Goal: Task Accomplishment & Management: Manage account settings

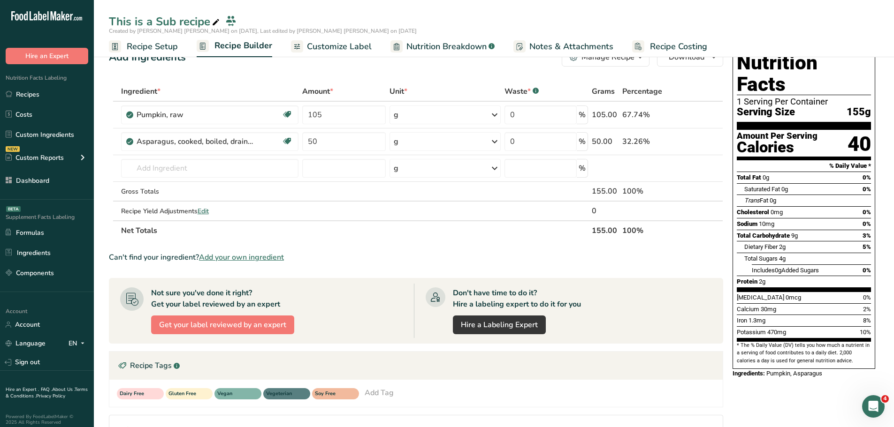
scroll to position [94, 0]
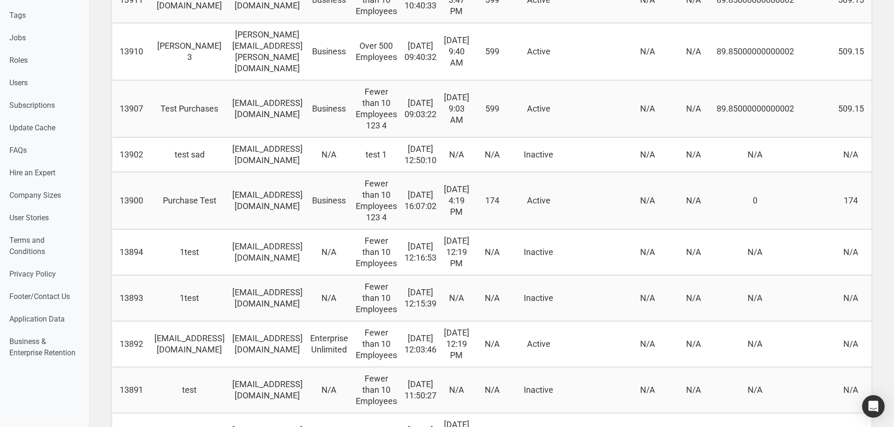
drag, startPoint x: 491, startPoint y: 172, endPoint x: 297, endPoint y: 192, distance: 194.8
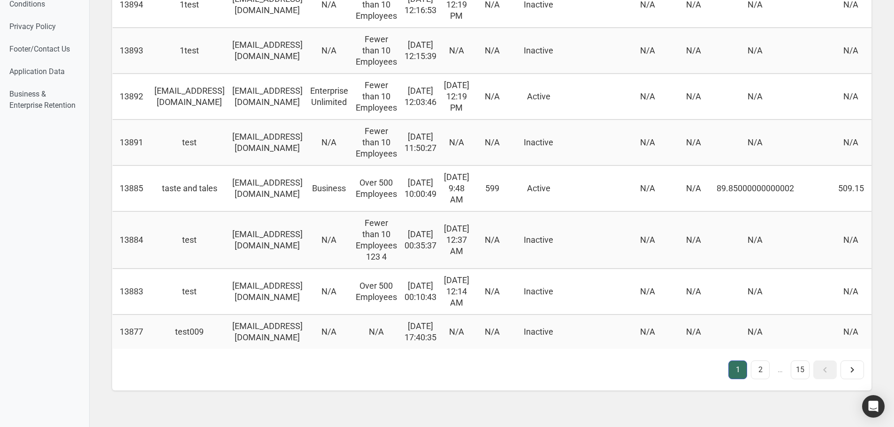
scroll to position [1110, 0]
click at [755, 363] on link "2" at bounding box center [760, 370] width 19 height 19
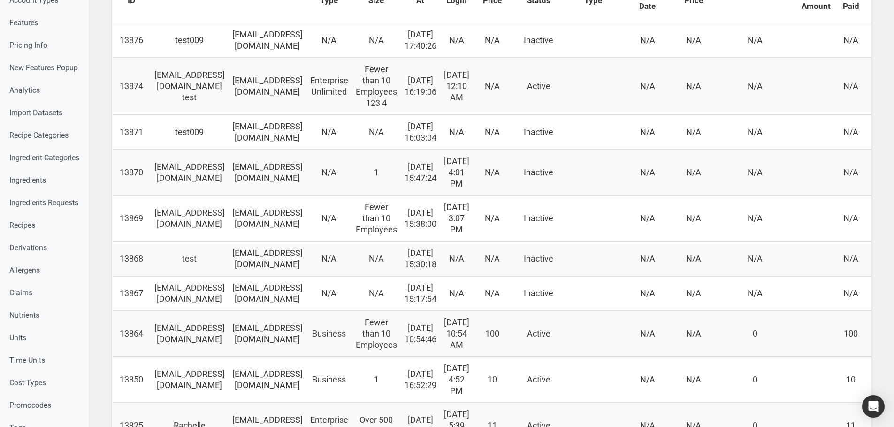
scroll to position [188, 0]
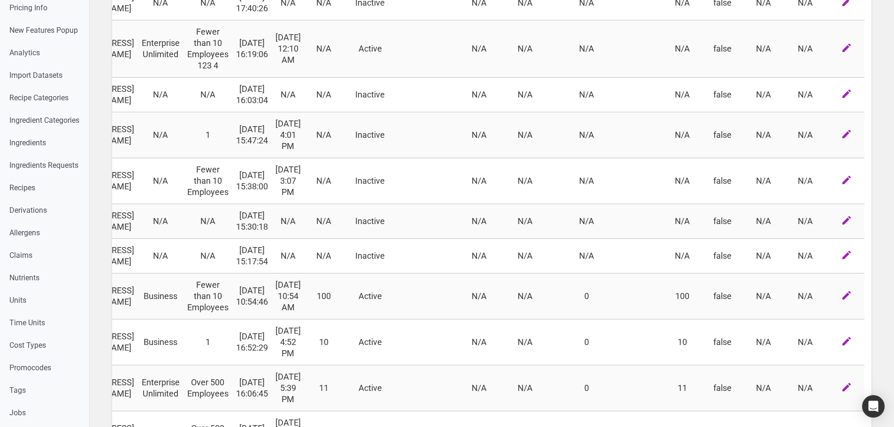
drag, startPoint x: 396, startPoint y: 222, endPoint x: 588, endPoint y: 225, distance: 192.4
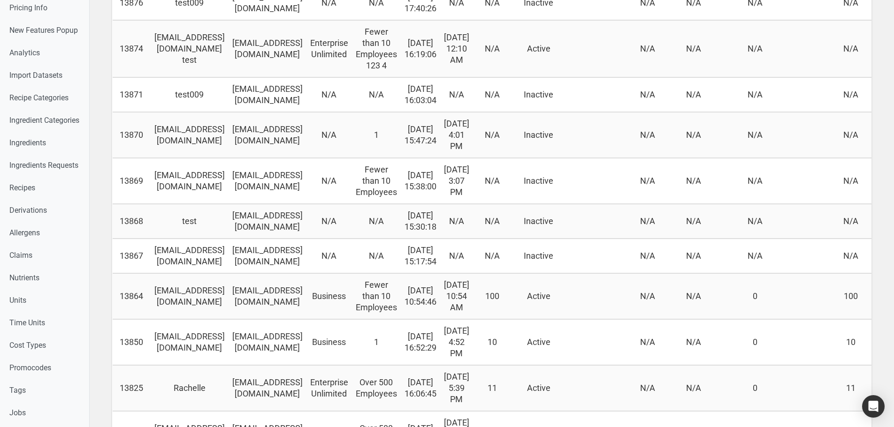
drag, startPoint x: 494, startPoint y: 217, endPoint x: 269, endPoint y: 238, distance: 225.7
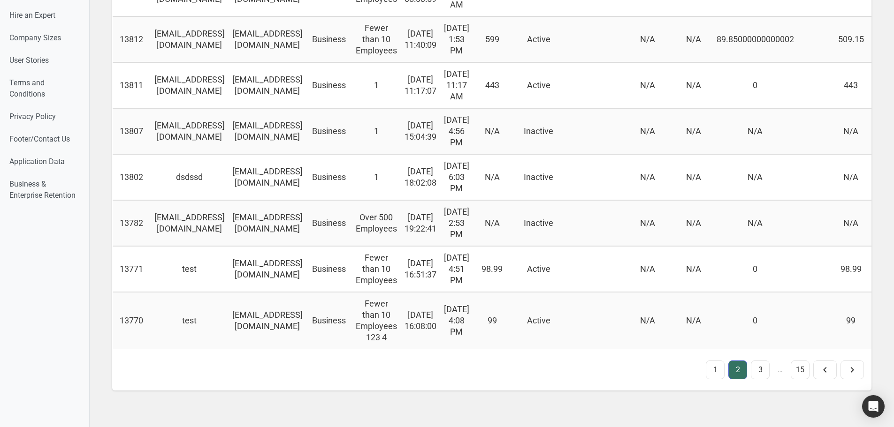
scroll to position [1099, 0]
click at [798, 367] on link "15" at bounding box center [799, 370] width 19 height 19
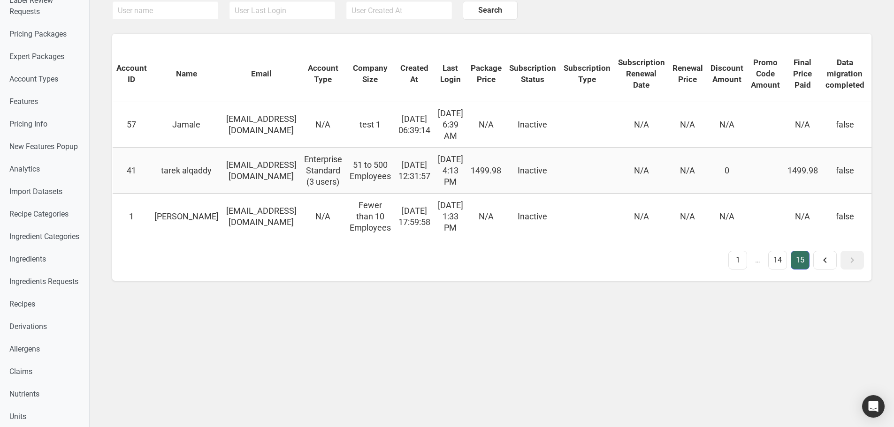
scroll to position [94, 0]
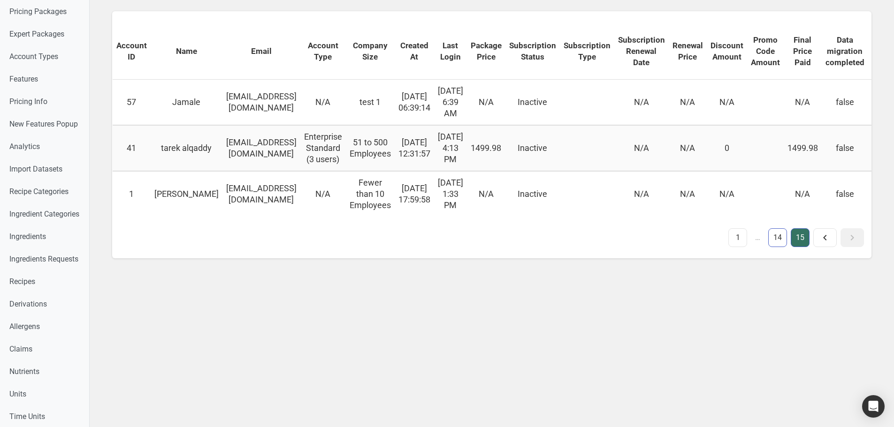
click at [775, 247] on link "14" at bounding box center [777, 237] width 19 height 19
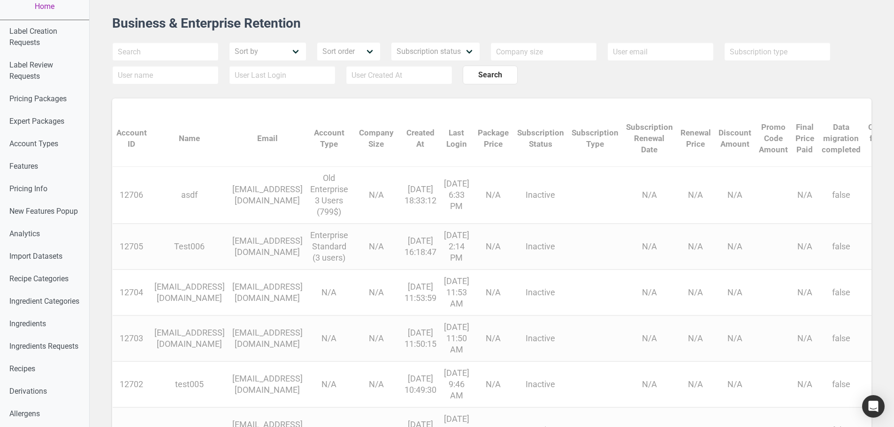
scroll to position [0, 0]
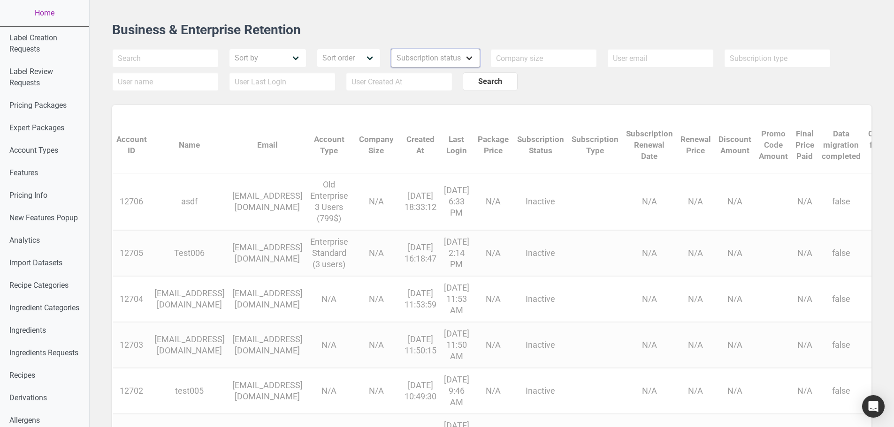
click at [450, 60] on select "Subscription status Active Inactive" at bounding box center [435, 58] width 89 height 19
click at [566, 85] on div "Sort by User First Name User Last Name Package Price Final Price Paid Sort orde…" at bounding box center [492, 70] width 760 height 42
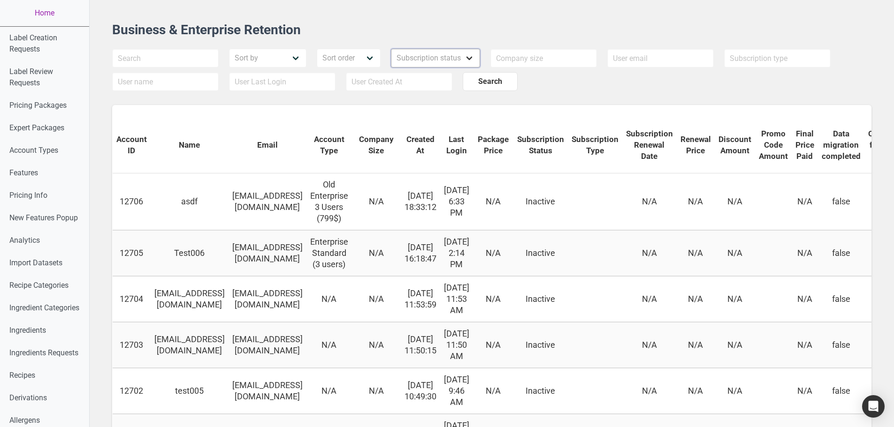
click at [450, 49] on select "Subscription status Active Inactive" at bounding box center [435, 58] width 89 height 19
select select "1"
click at [391, 49] on select "Subscription status Active Inactive" at bounding box center [435, 58] width 89 height 19
click at [478, 82] on span "Search" at bounding box center [490, 81] width 24 height 11
drag, startPoint x: 387, startPoint y: 249, endPoint x: 182, endPoint y: 257, distance: 204.7
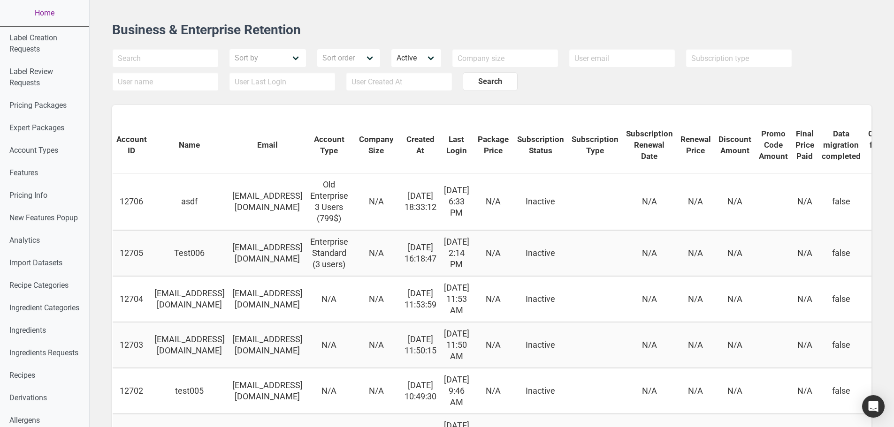
click at [37, 12] on link "Home" at bounding box center [44, 13] width 89 height 26
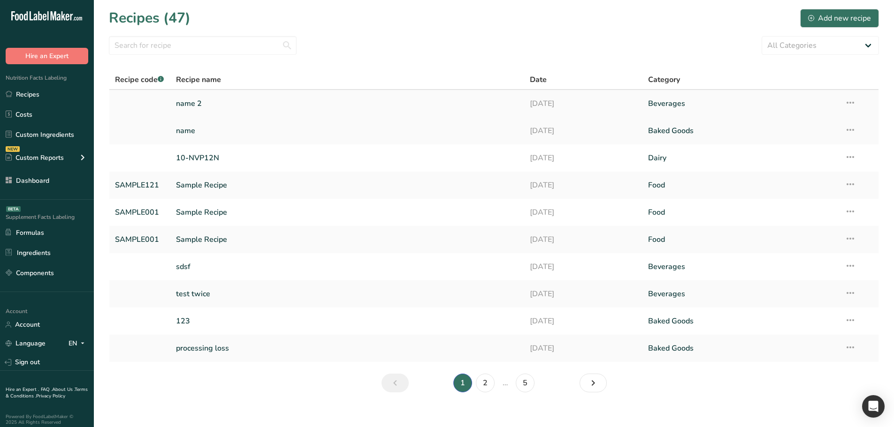
click at [212, 104] on link "name 2" at bounding box center [347, 104] width 343 height 20
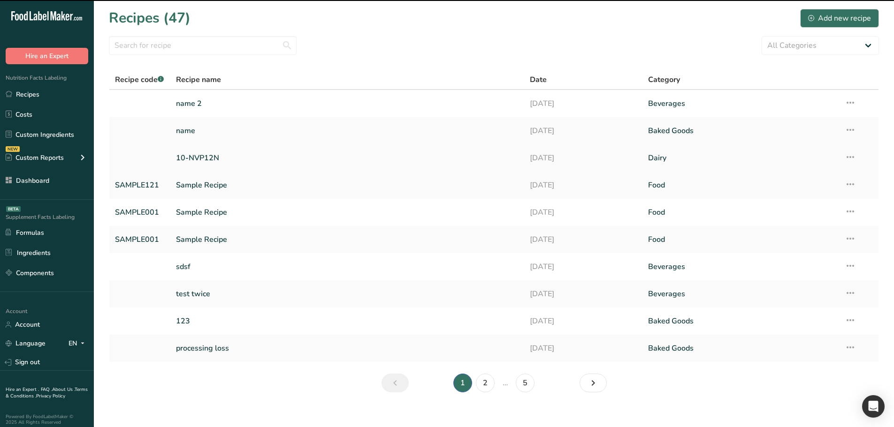
click at [240, 163] on link "10-NVP12N" at bounding box center [347, 158] width 343 height 20
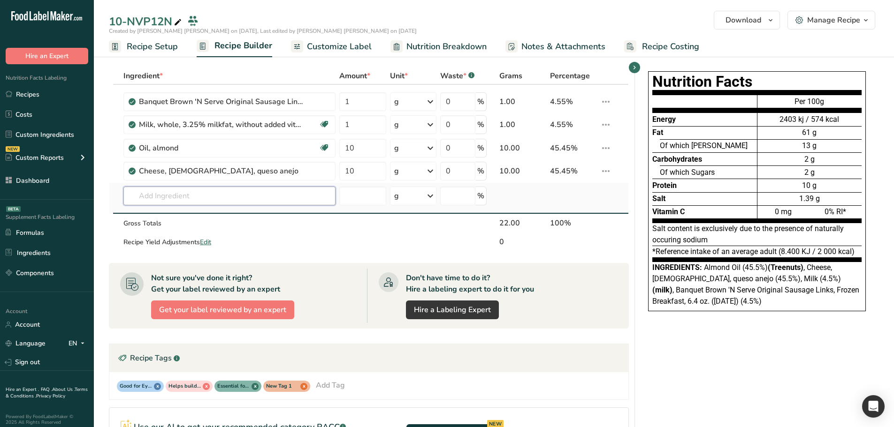
click at [254, 190] on input "text" at bounding box center [229, 196] width 213 height 19
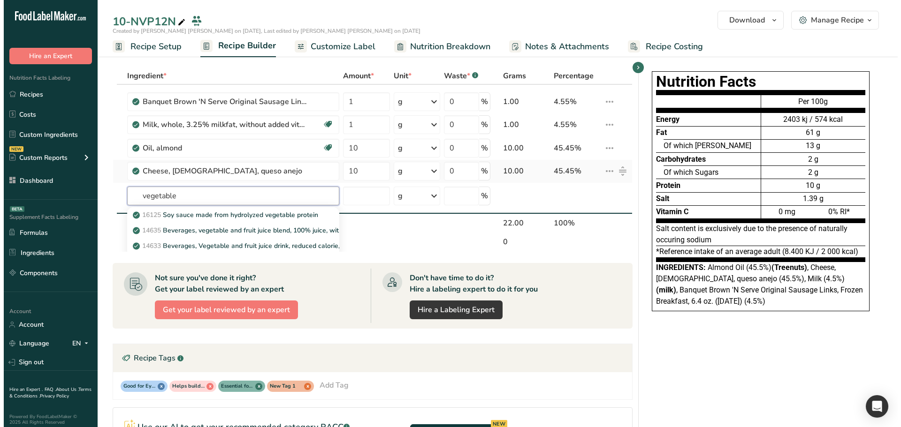
scroll to position [51, 0]
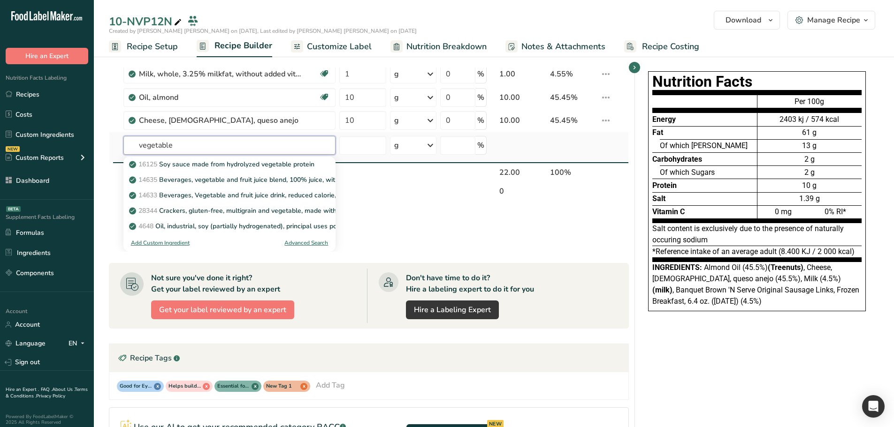
type input "vegetable"
click at [304, 243] on div "Advanced Search" at bounding box center [306, 243] width 44 height 8
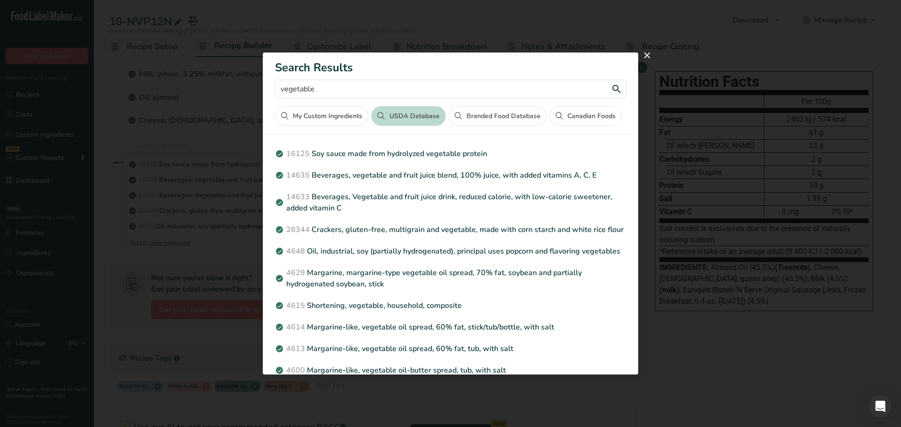
click at [326, 91] on input "vegetable" at bounding box center [450, 89] width 351 height 19
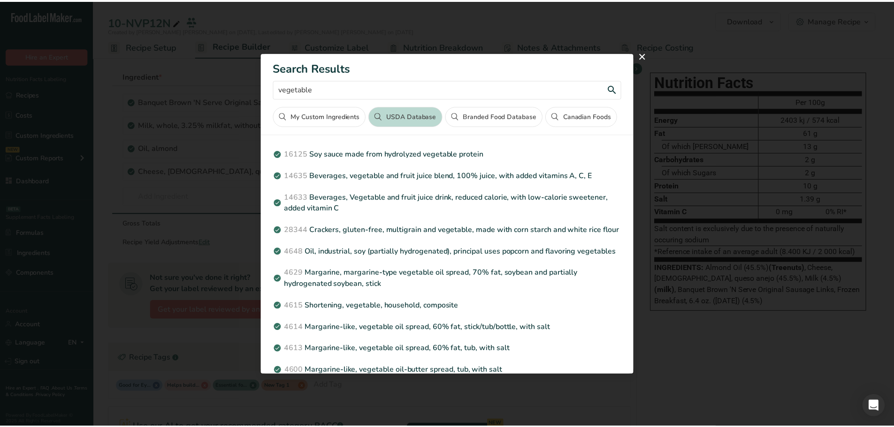
scroll to position [0, 0]
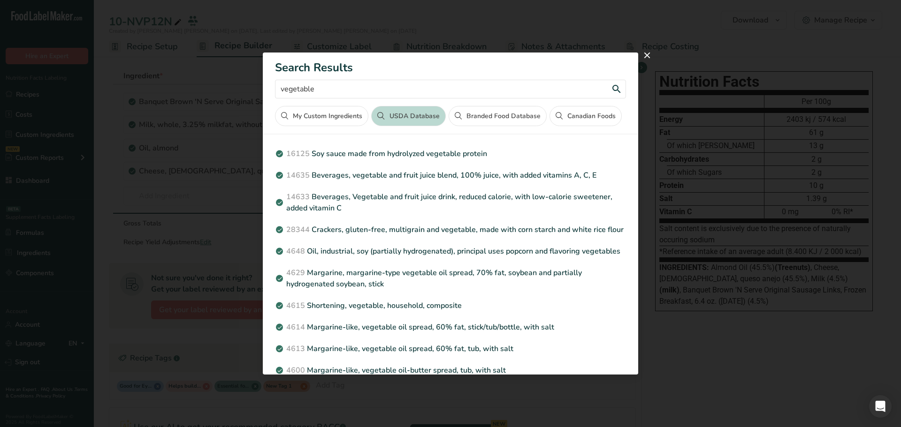
click at [326, 91] on input "vegetable" at bounding box center [450, 89] width 351 height 19
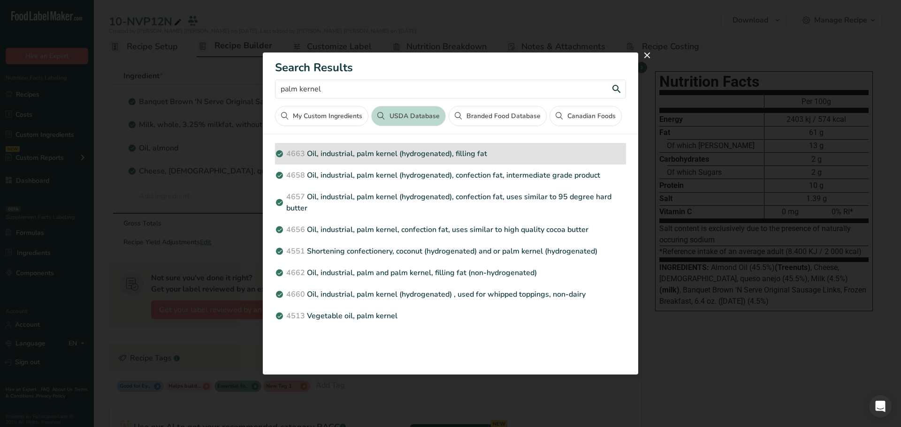
type input "palm kernel"
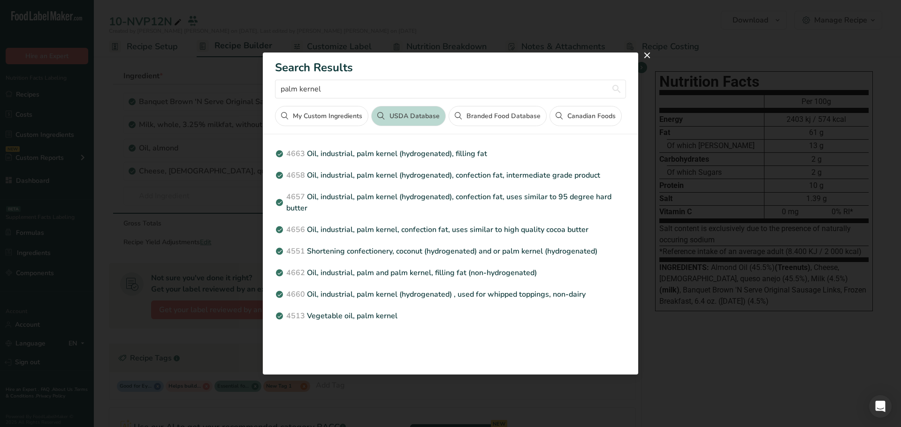
click at [594, 116] on button "Canadian Foods" at bounding box center [585, 116] width 72 height 20
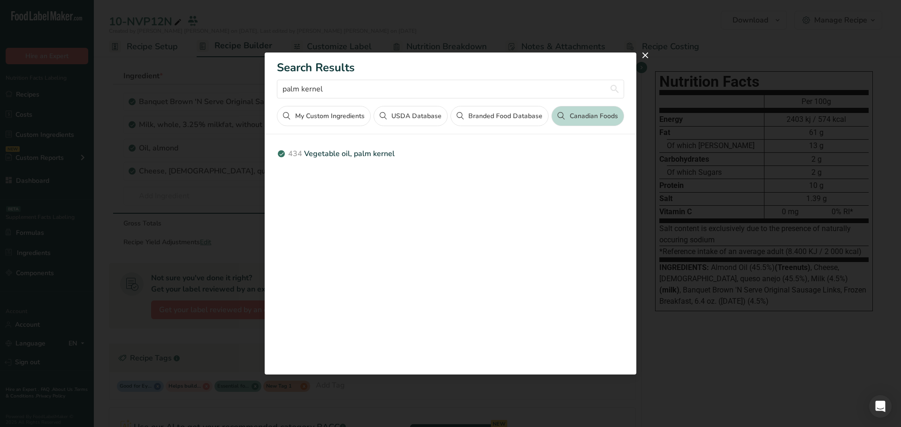
click at [493, 121] on button "Branded Food Database" at bounding box center [499, 116] width 98 height 20
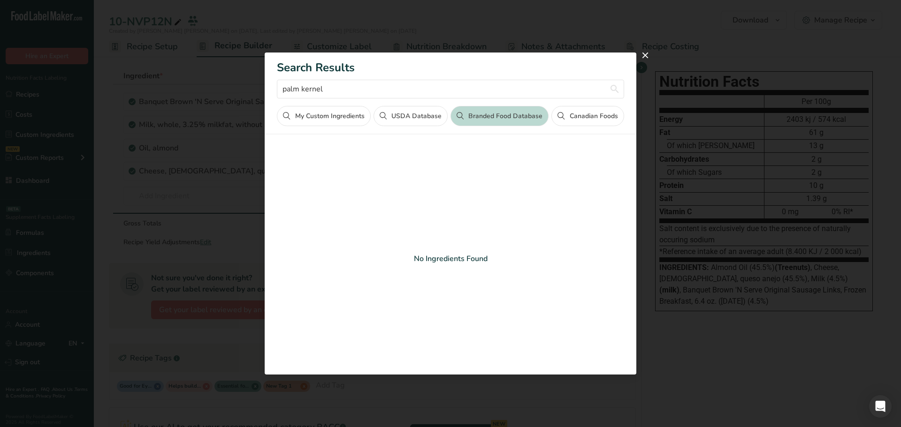
click at [589, 121] on button "Canadian Foods" at bounding box center [587, 116] width 72 height 20
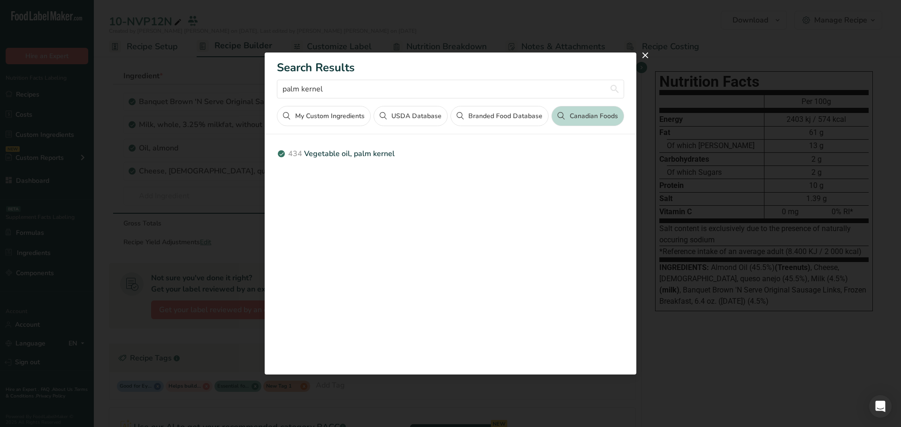
click at [403, 115] on button "USDA Database" at bounding box center [410, 116] width 74 height 20
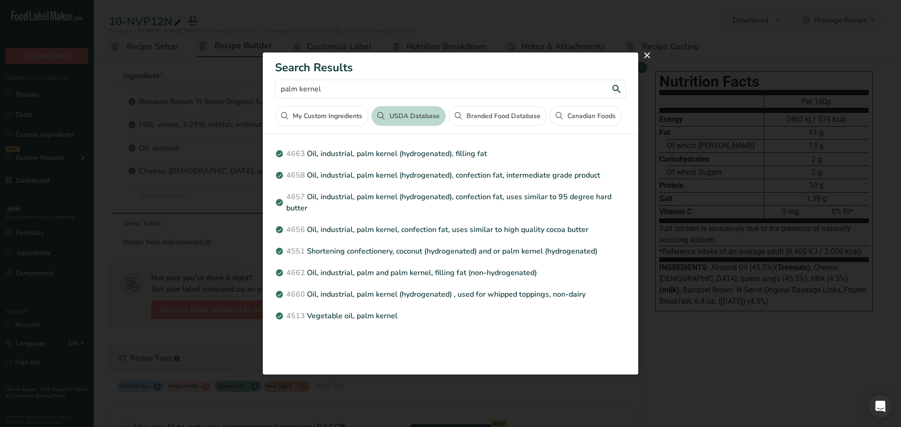
click at [317, 90] on input "palm kernel" at bounding box center [450, 89] width 351 height 19
click at [382, 88] on input "palm kernal" at bounding box center [450, 89] width 351 height 19
type input "palm kernal"
click at [582, 113] on button "Canadian Foods" at bounding box center [585, 116] width 72 height 20
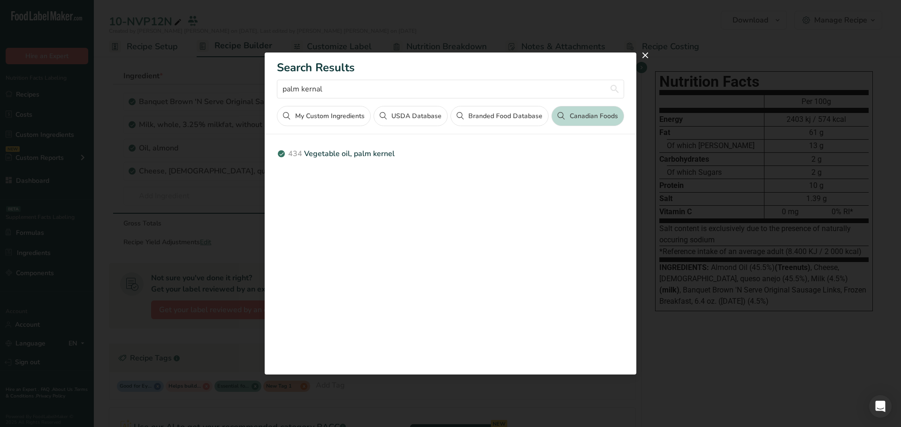
click at [411, 117] on button "USDA Database" at bounding box center [410, 116] width 74 height 20
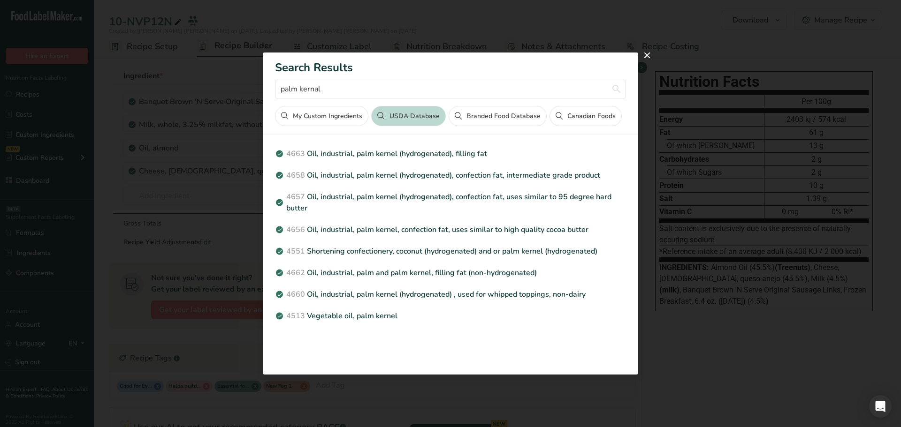
click at [562, 120] on button "Canadian Foods" at bounding box center [585, 116] width 72 height 20
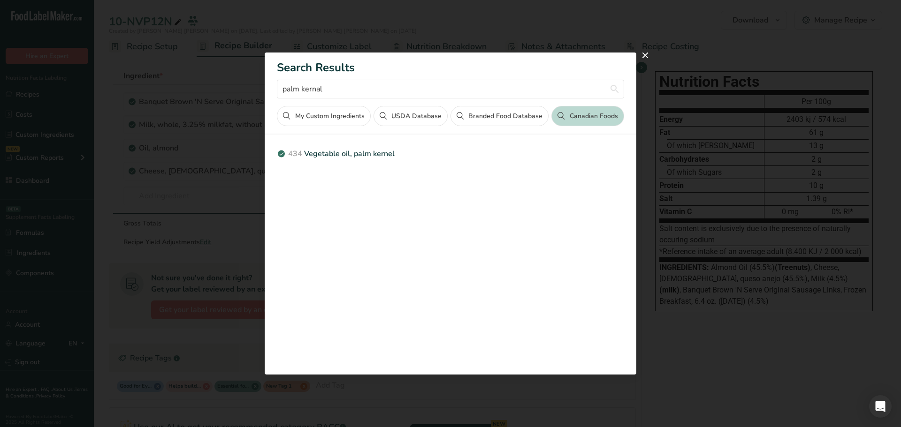
click at [414, 115] on button "USDA Database" at bounding box center [410, 116] width 74 height 20
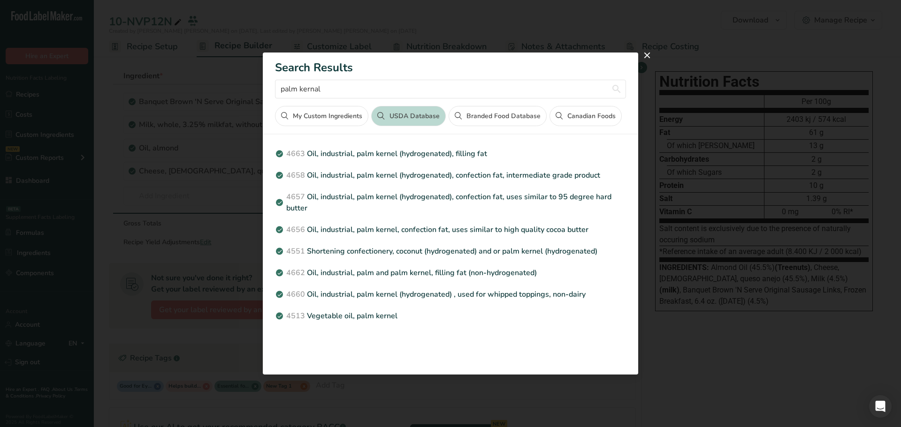
click at [564, 118] on button "Canadian Foods" at bounding box center [585, 116] width 72 height 20
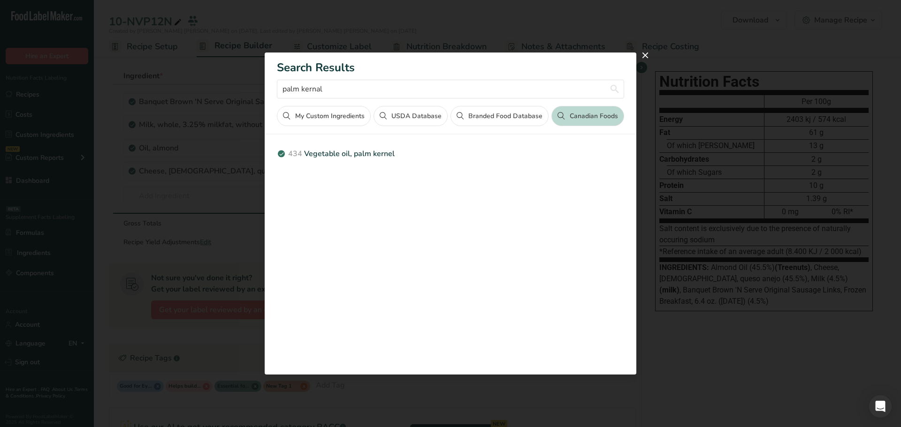
click at [485, 113] on button "Branded Food Database" at bounding box center [499, 116] width 98 height 20
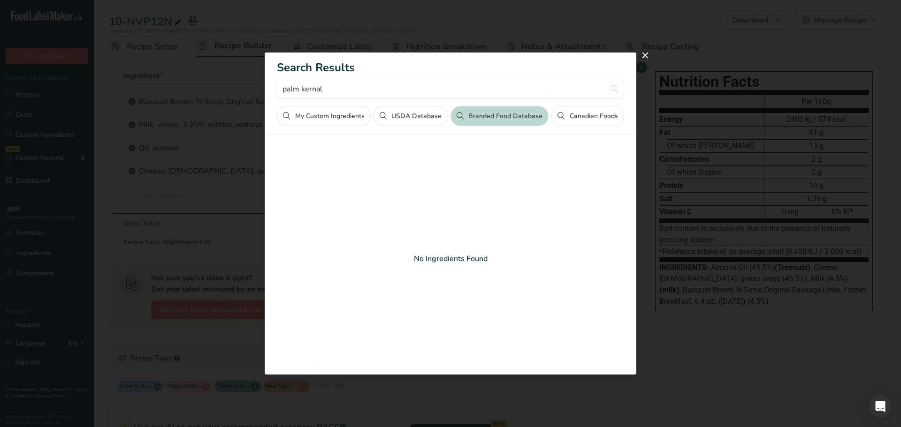
click at [427, 113] on button "USDA Database" at bounding box center [410, 116] width 74 height 20
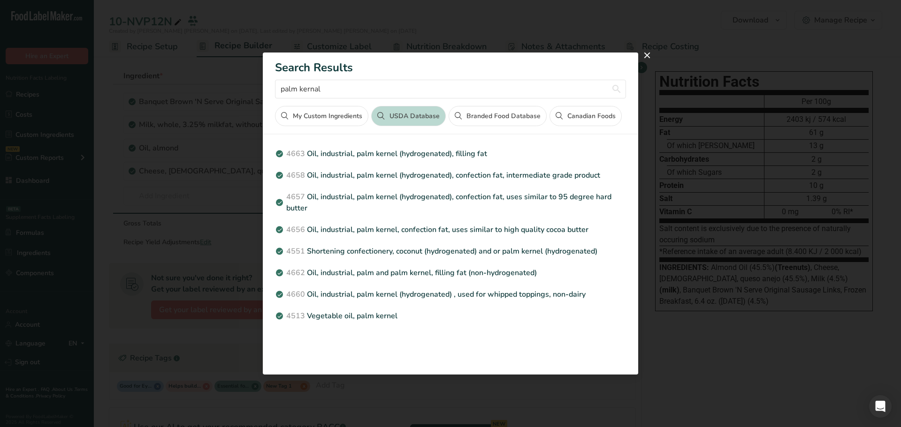
click at [567, 115] on button "Canadian Foods" at bounding box center [585, 116] width 72 height 20
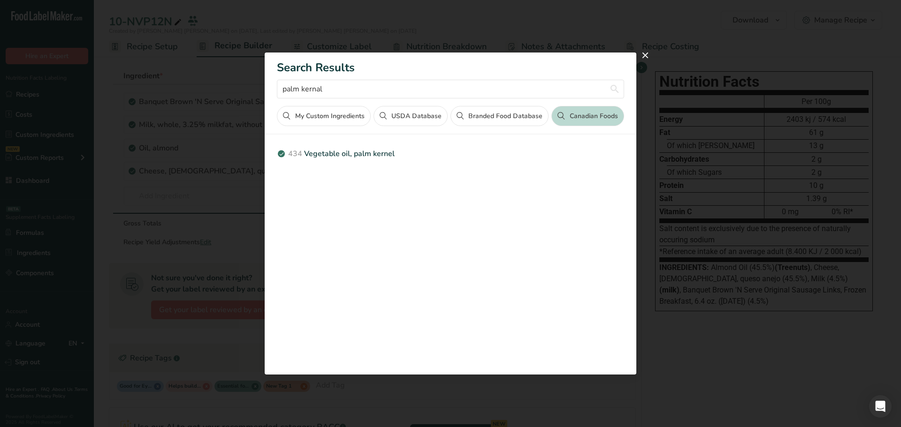
click at [396, 116] on button "USDA Database" at bounding box center [410, 116] width 74 height 20
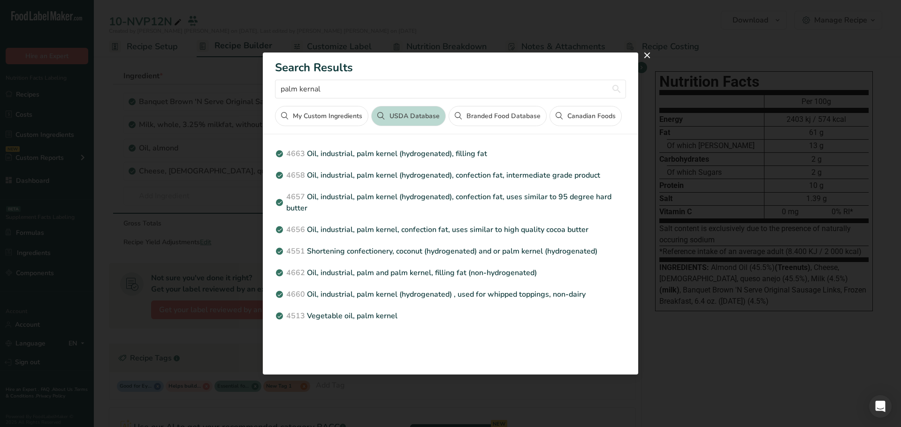
click at [307, 123] on button "My Custom Ingredients" at bounding box center [321, 116] width 93 height 20
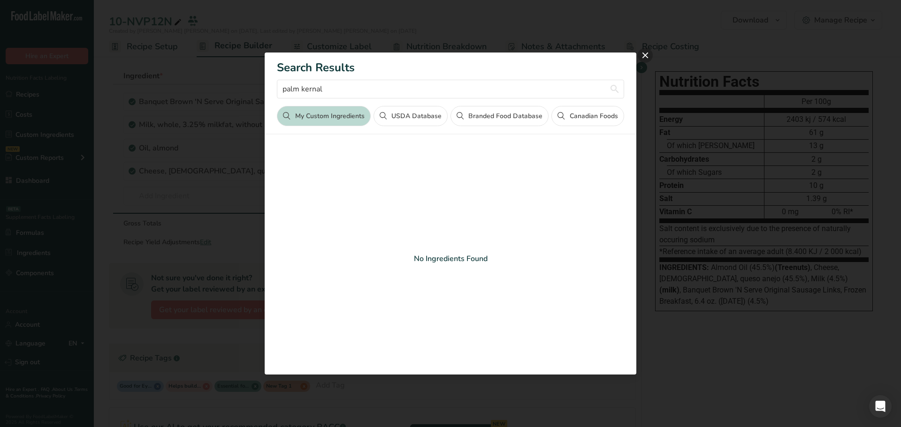
click at [644, 56] on button "close" at bounding box center [645, 55] width 15 height 15
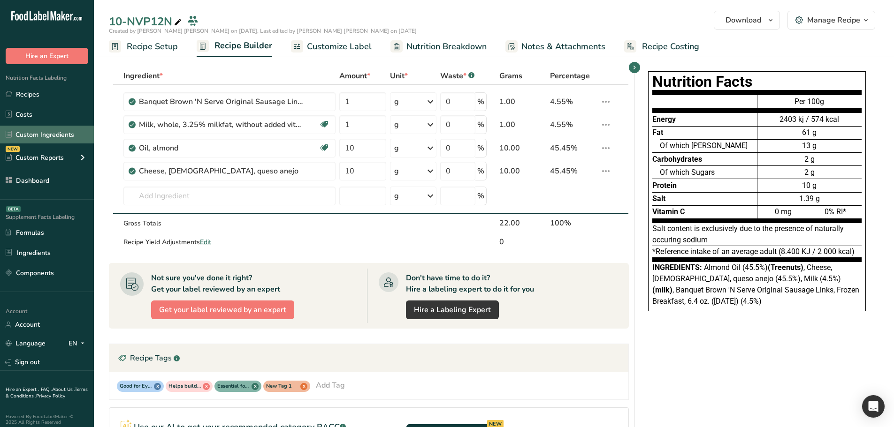
click at [38, 138] on link "Custom Ingredients" at bounding box center [47, 135] width 94 height 18
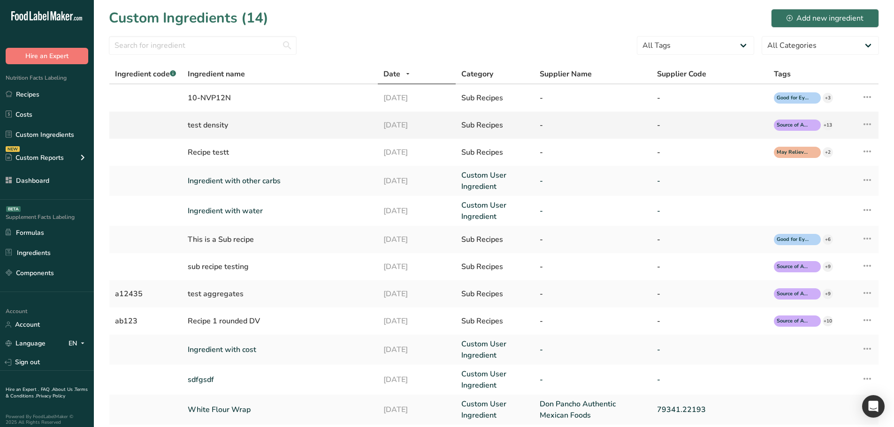
click at [224, 124] on div "test density" at bounding box center [280, 125] width 184 height 11
click at [242, 174] on td "Ingredient with other carbs" at bounding box center [279, 181] width 195 height 30
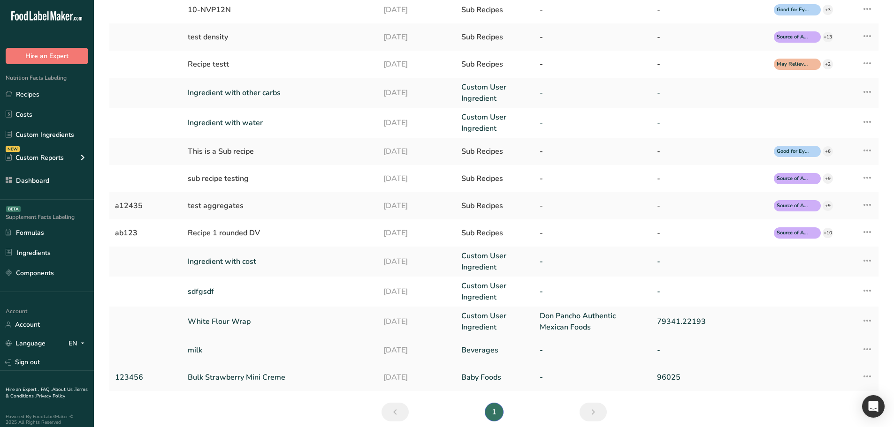
scroll to position [128, 0]
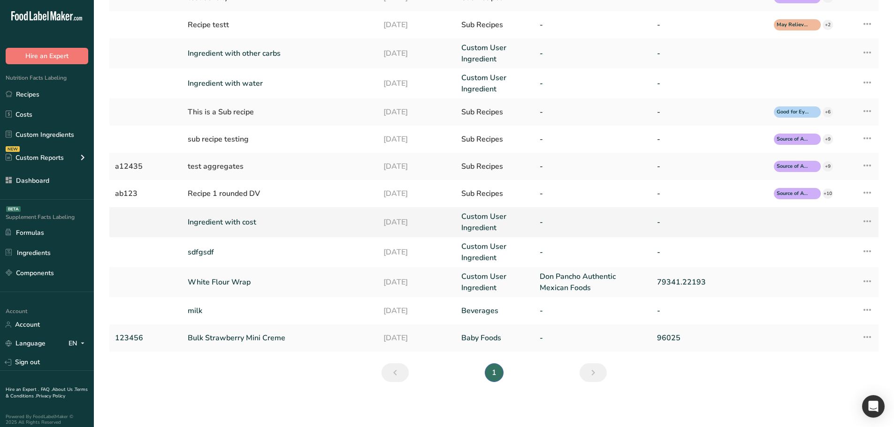
click at [270, 219] on link "Ingredient with cost" at bounding box center [280, 222] width 184 height 11
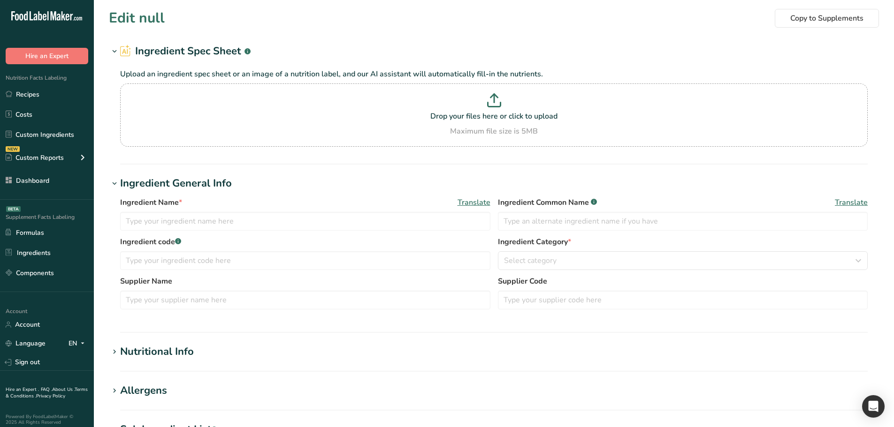
type input "Ingredient with cost"
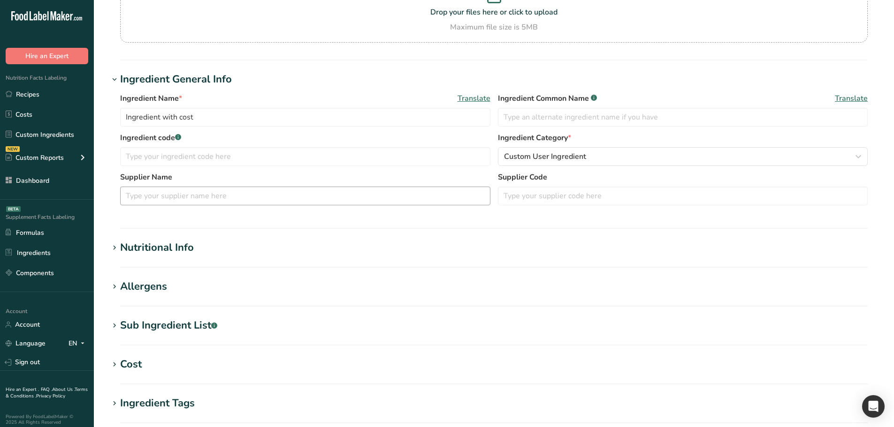
scroll to position [141, 0]
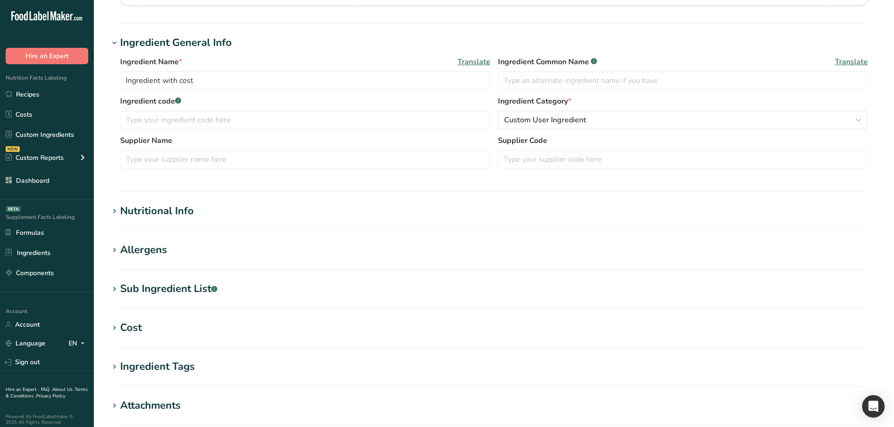
click at [192, 208] on div "Nutritional Info" at bounding box center [157, 211] width 74 height 15
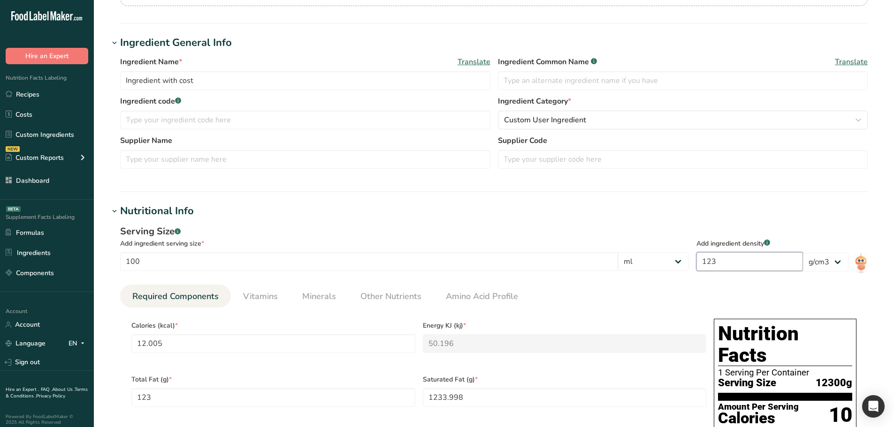
click at [734, 259] on input "123" at bounding box center [749, 261] width 106 height 19
drag, startPoint x: 734, startPoint y: 259, endPoint x: 638, endPoint y: 257, distance: 96.2
click at [638, 257] on section "Serving Size .a-a{fill:#347362;}.b-a{fill:#fff;} Add ingredient serving size * …" at bounding box center [493, 251] width 747 height 53
type input "1"
type input "0.0976"
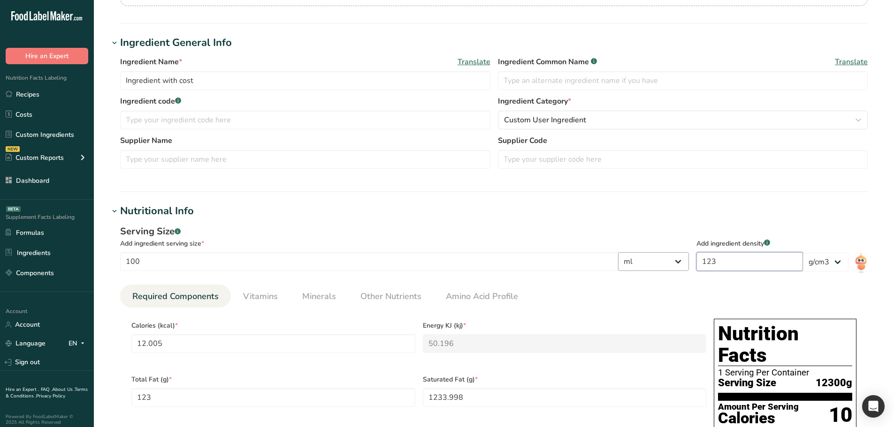
type KJ "0.4081"
type Fat "1"
type Fat "10.0325"
type Fat "17.3496"
type input "17.3496"
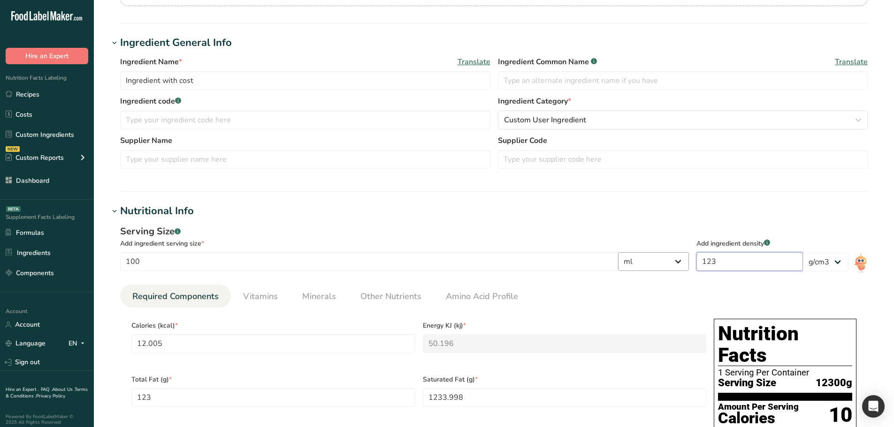
type input "17.3496"
type Carbohydrates "10.0325"
type Fiber "17.3496"
type Sugars "18.813"
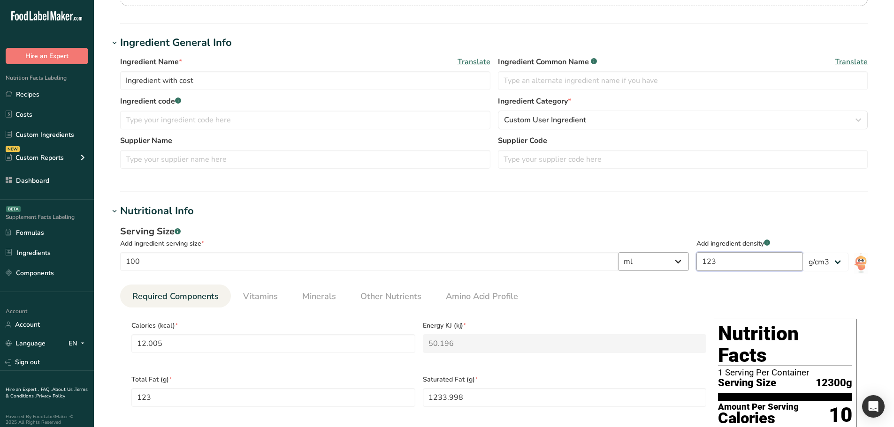
type input "10.0325"
type input "1"
type input "0.00001"
type input "0"
type KJ "0"
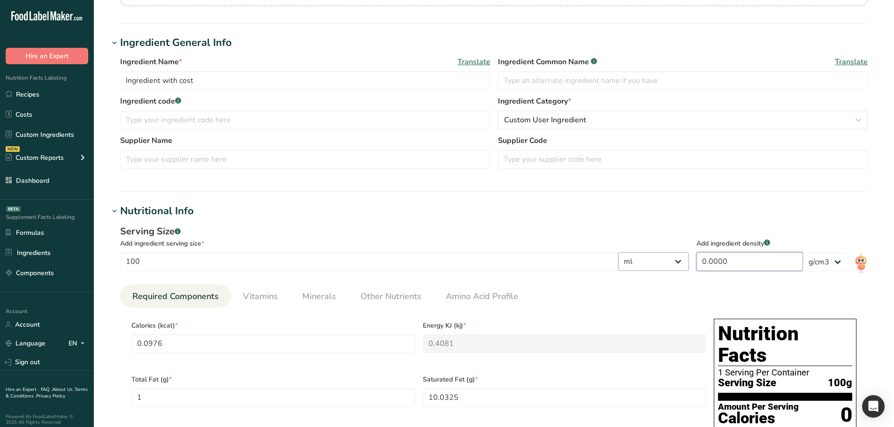
type Fat "0"
type Fat "0.0001"
type Fat "0.0002"
type input "0.0002"
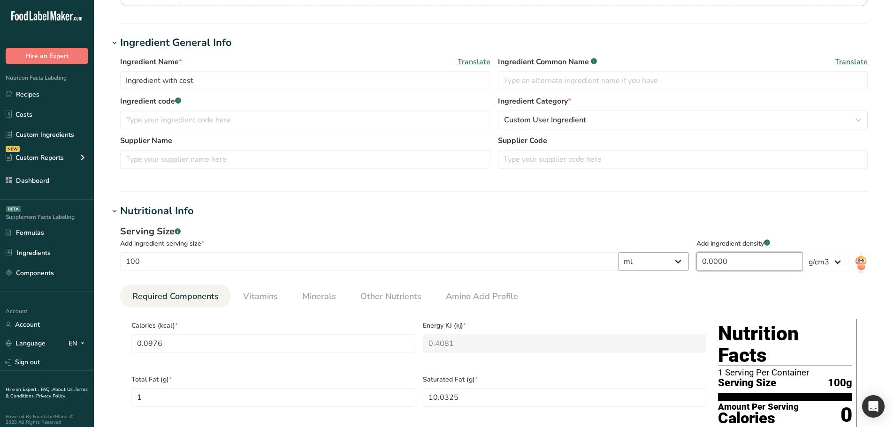
type Carbohydrates "0.0001"
type Fiber "0.0002"
type Sugars "0.0002"
type input "0.0001"
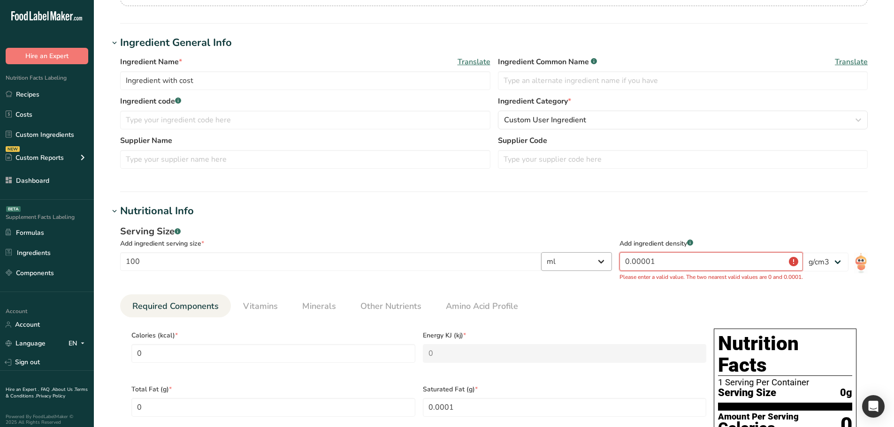
click at [638, 257] on input "0.00001" at bounding box center [710, 261] width 183 height 19
type input "0.0001"
type Fat "0.0001"
type Fat "0.001"
type Fat "0.0017"
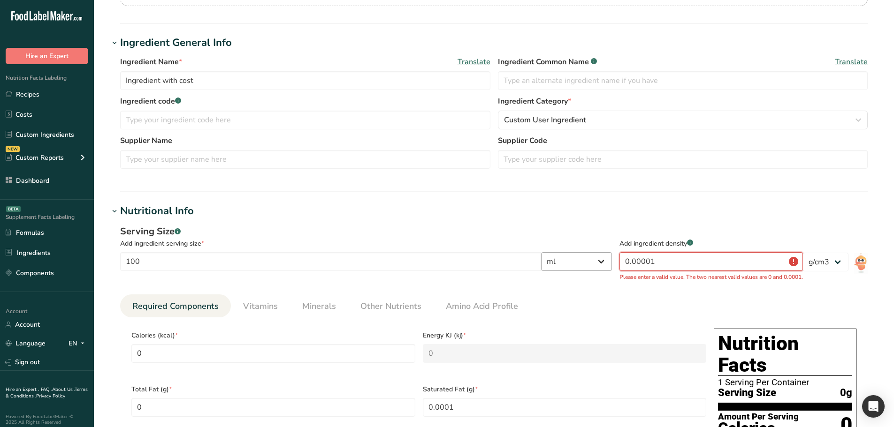
type input "0.0017"
type Carbohydrates "0.001"
type Fiber "0.0017"
type Sugars "0.0019"
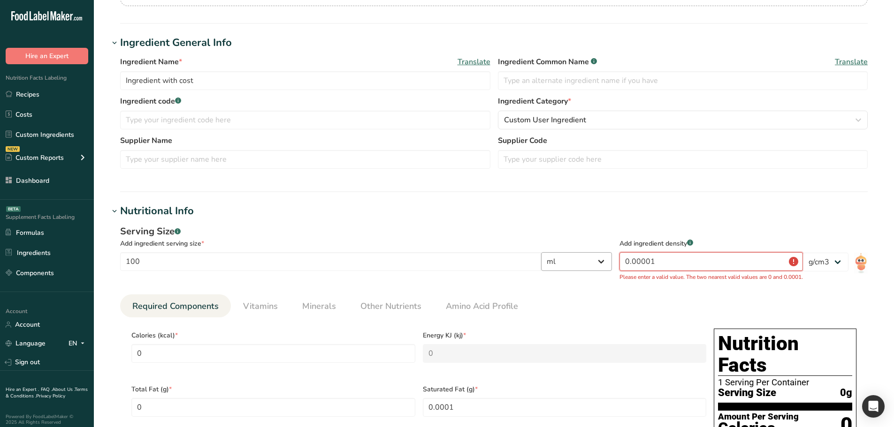
type Sugars "0.0019"
type input "0.001"
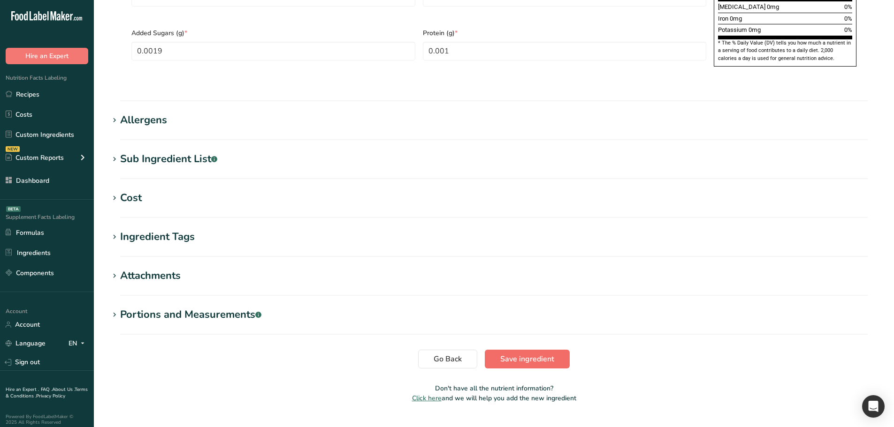
type input "0.0001"
click at [544, 354] on span "Save ingredient" at bounding box center [527, 359] width 54 height 11
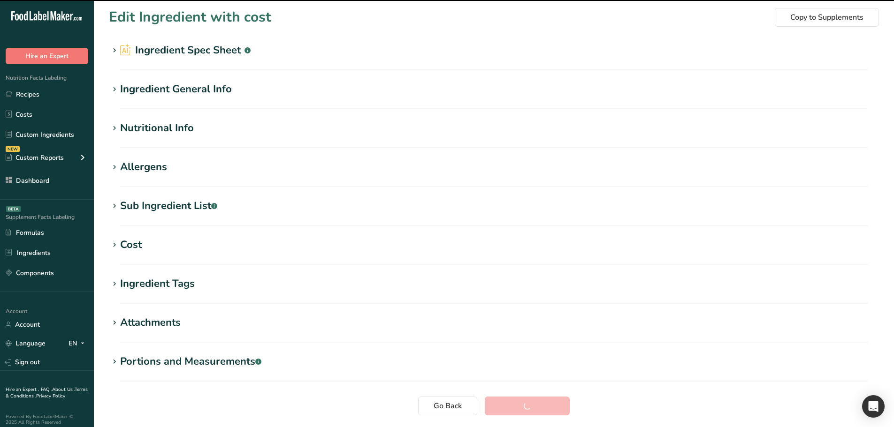
scroll to position [0, 0]
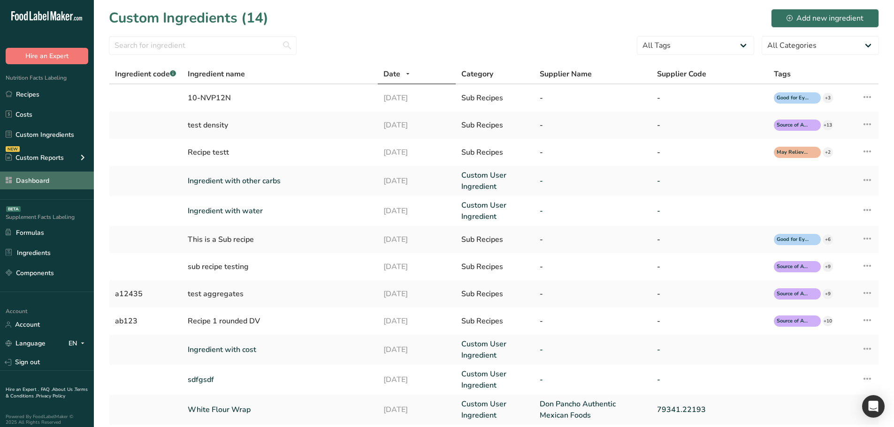
click at [28, 185] on link "Dashboard" at bounding box center [47, 181] width 94 height 18
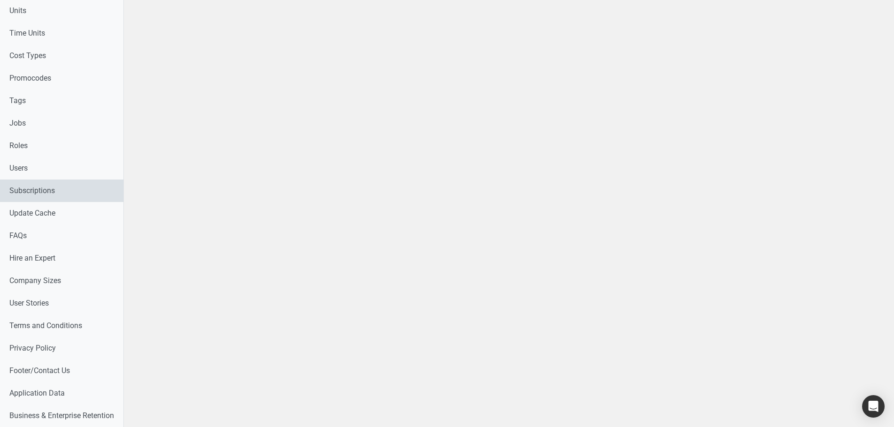
scroll to position [455, 0]
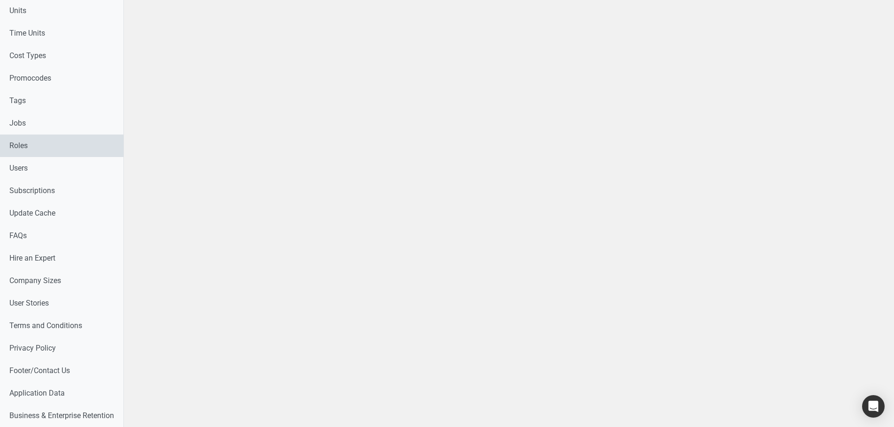
click at [36, 148] on link "Roles" at bounding box center [61, 146] width 123 height 23
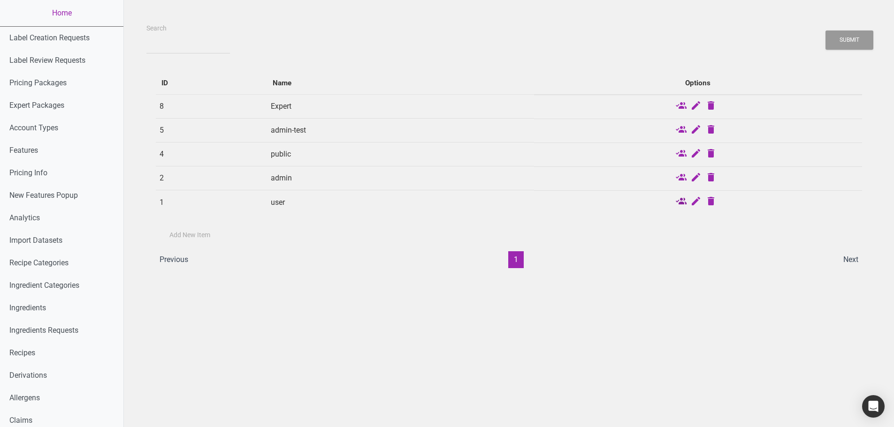
click at [681, 200] on icon at bounding box center [680, 202] width 11 height 13
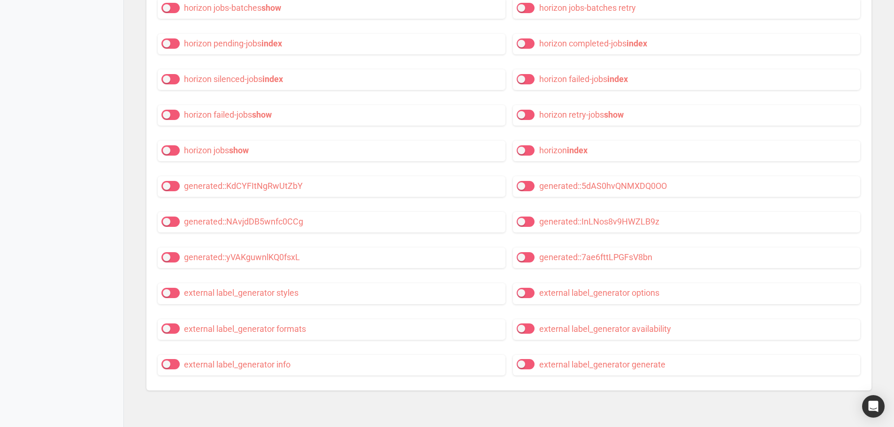
scroll to position [11347, 0]
click at [525, 294] on span at bounding box center [526, 293] width 18 height 10
click at [523, 294] on input "external label_generator options" at bounding box center [520, 293] width 6 height 6
checkbox input "true"
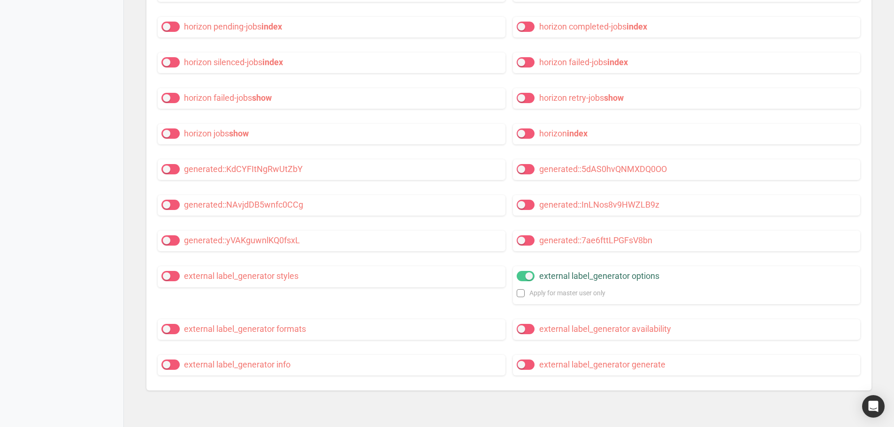
click at [527, 304] on div "external label_generator options Apply for master user only" at bounding box center [687, 285] width 348 height 38
click at [527, 339] on div "external label_generator availability" at bounding box center [687, 329] width 348 height 21
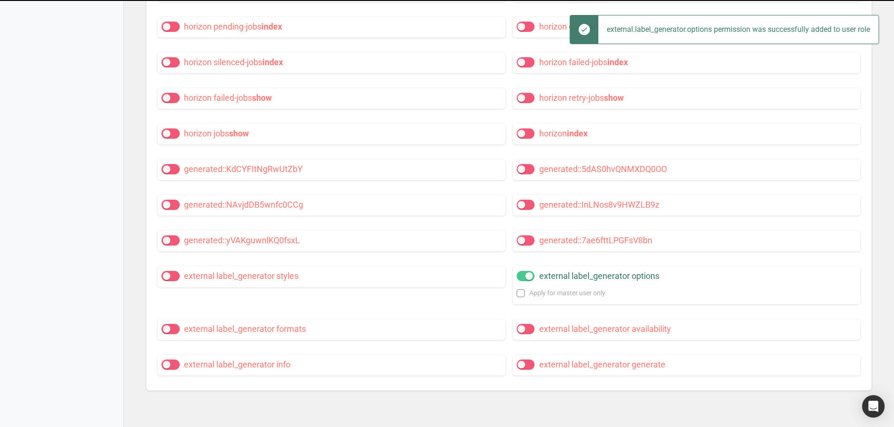
click at [530, 334] on span at bounding box center [526, 329] width 18 height 10
click at [523, 332] on input "external label_generator availability" at bounding box center [520, 329] width 6 height 6
checkbox input "true"
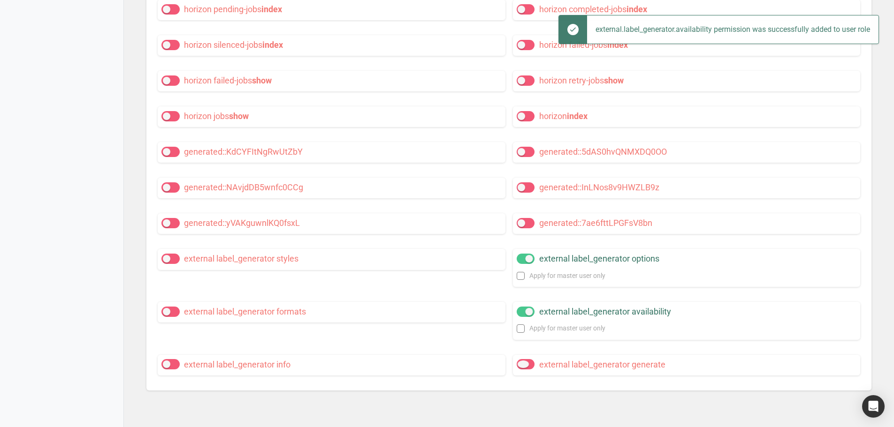
click at [526, 370] on span at bounding box center [526, 364] width 18 height 10
click at [523, 368] on input "external label_generator generate" at bounding box center [520, 365] width 6 height 6
checkbox input "true"
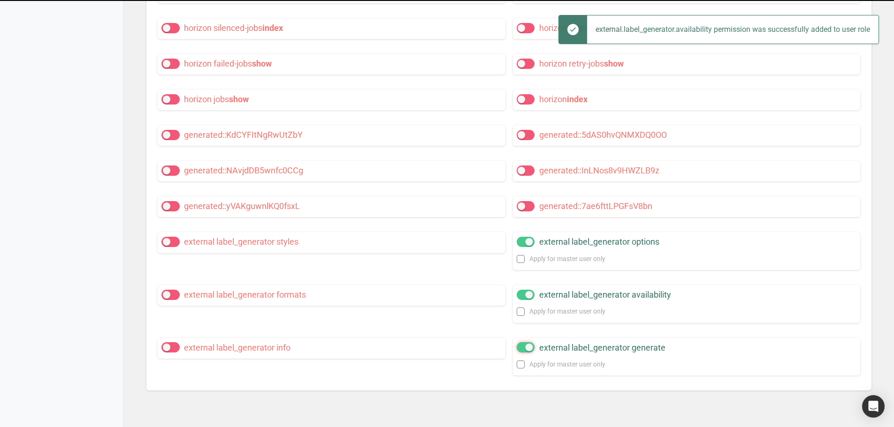
scroll to position [11399, 0]
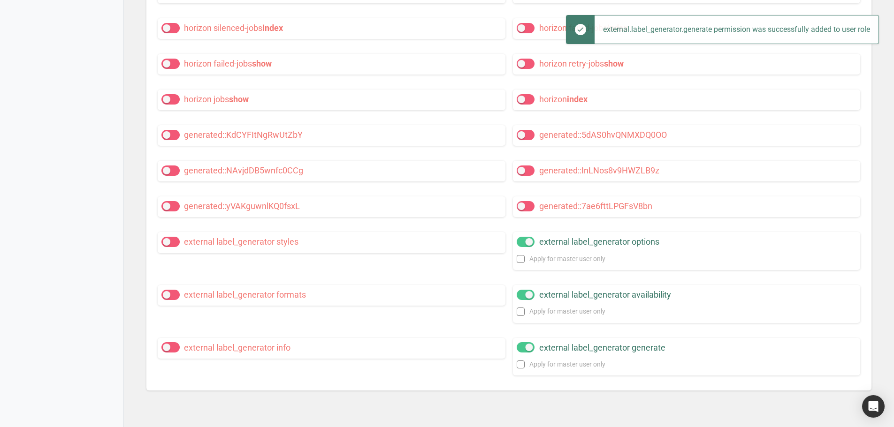
click at [180, 348] on span at bounding box center [170, 347] width 18 height 10
click at [167, 348] on input "external label_generator info" at bounding box center [164, 348] width 6 height 6
checkbox input "true"
click at [168, 296] on span at bounding box center [170, 295] width 18 height 10
click at [167, 296] on input "external label_generator formats" at bounding box center [164, 295] width 6 height 6
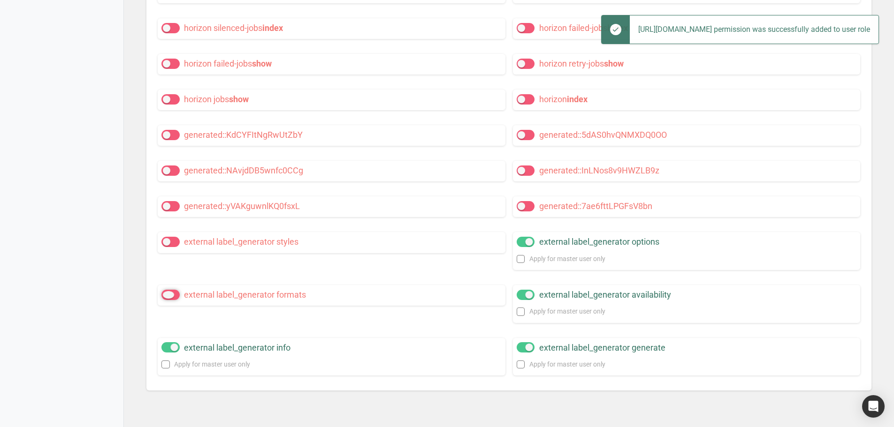
checkbox input "true"
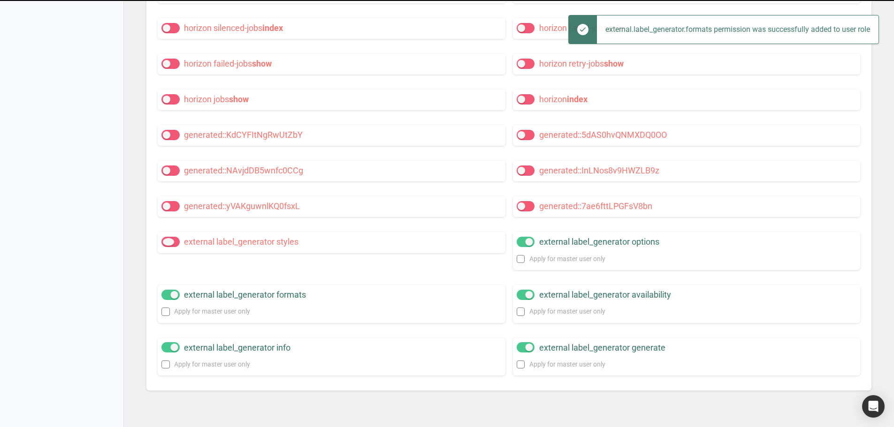
click at [166, 242] on span at bounding box center [170, 242] width 18 height 10
click at [166, 242] on input "external label_generator styles" at bounding box center [164, 242] width 6 height 6
checkbox input "true"
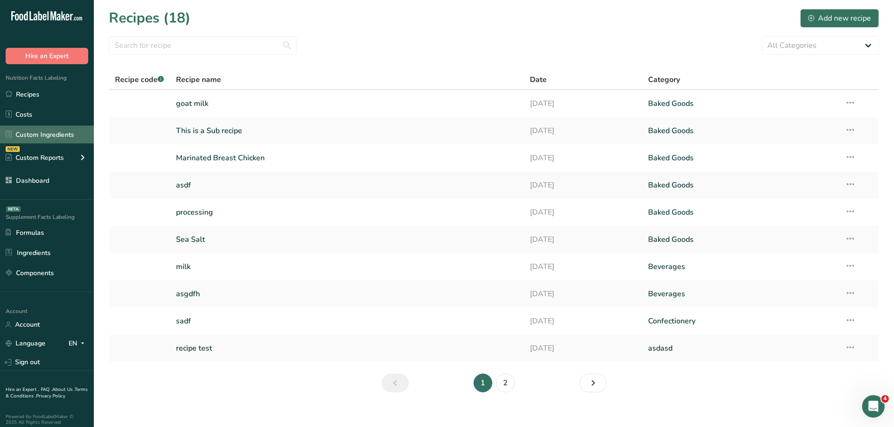
click at [40, 137] on link "Custom Ingredients" at bounding box center [47, 135] width 94 height 18
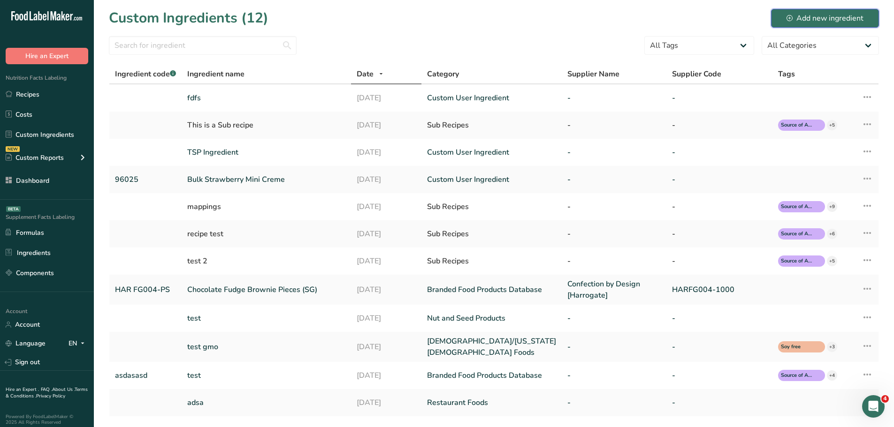
click at [792, 22] on div "Add new ingredient" at bounding box center [824, 18] width 77 height 11
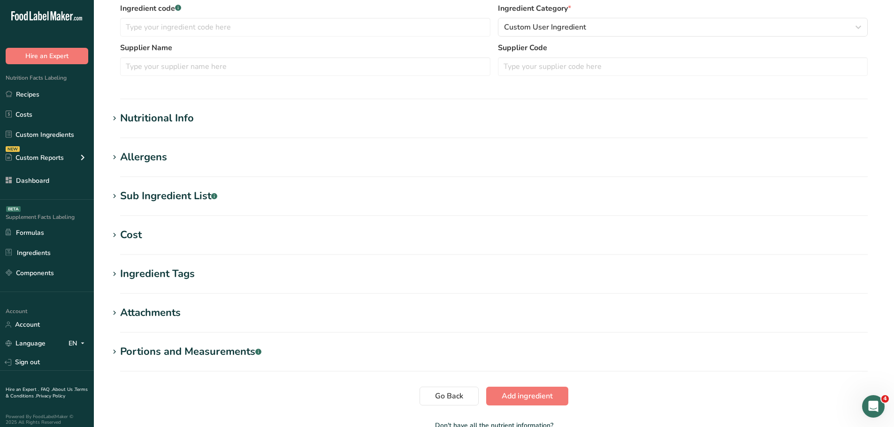
scroll to position [235, 0]
click at [164, 120] on div "Nutritional Info" at bounding box center [157, 117] width 74 height 15
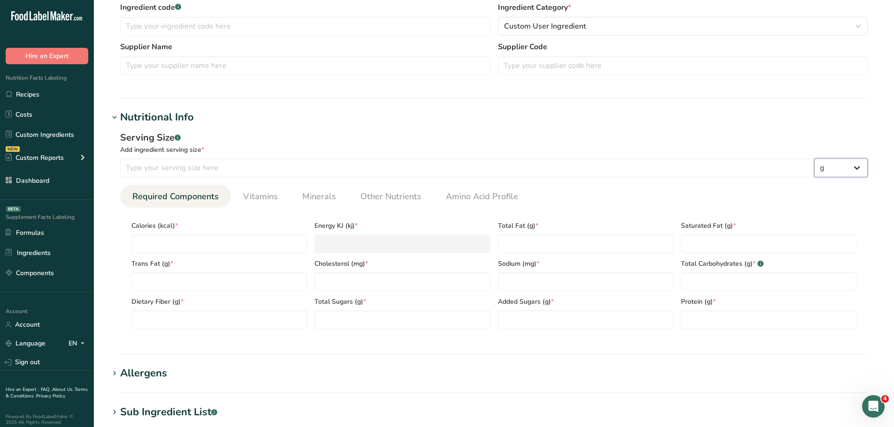
click at [847, 172] on select "g kg mg mcg lb oz l mL fl oz tbsp tsp cup qt gallon" at bounding box center [840, 168] width 53 height 19
select select "16"
click at [814, 159] on select "g kg mg mcg lb oz l mL fl oz tbsp tsp cup qt gallon" at bounding box center [840, 168] width 53 height 19
select select "22"
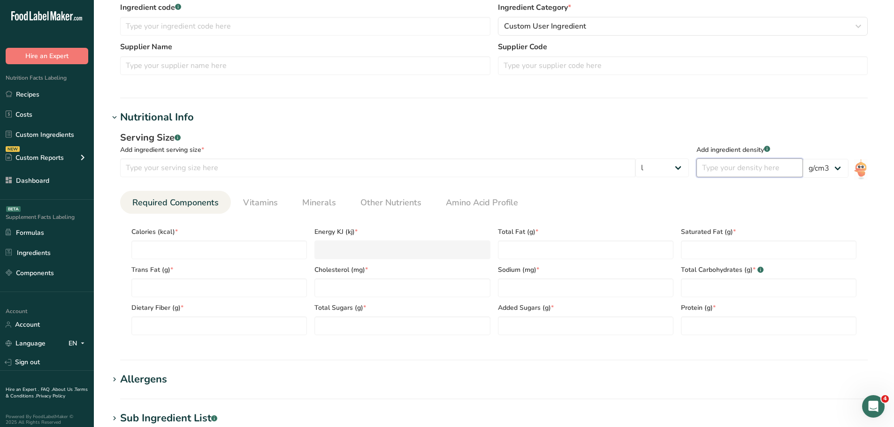
click at [752, 174] on input "number" at bounding box center [749, 168] width 106 height 19
type input "1"
click at [749, 158] on div "Add ingredient density .a-a{fill:#347362;}.b-a{fill:#fff;} 1" at bounding box center [749, 154] width 106 height 47
click at [733, 168] on input "1" at bounding box center [749, 168] width 106 height 19
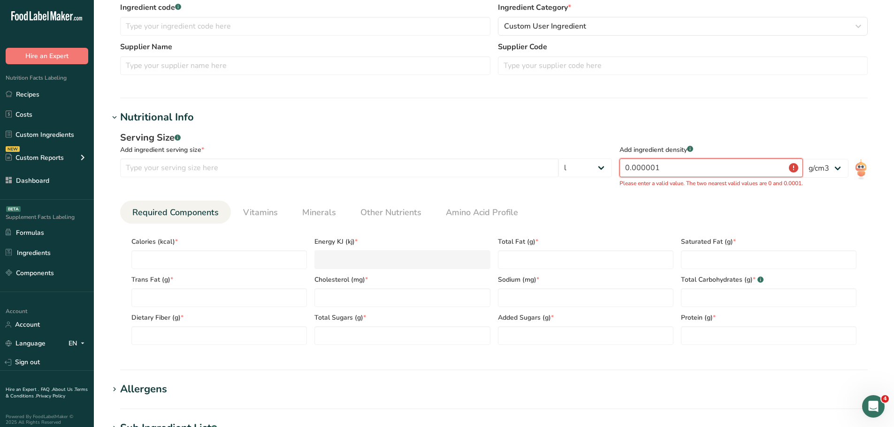
click at [646, 166] on input "0.000001" at bounding box center [710, 168] width 183 height 19
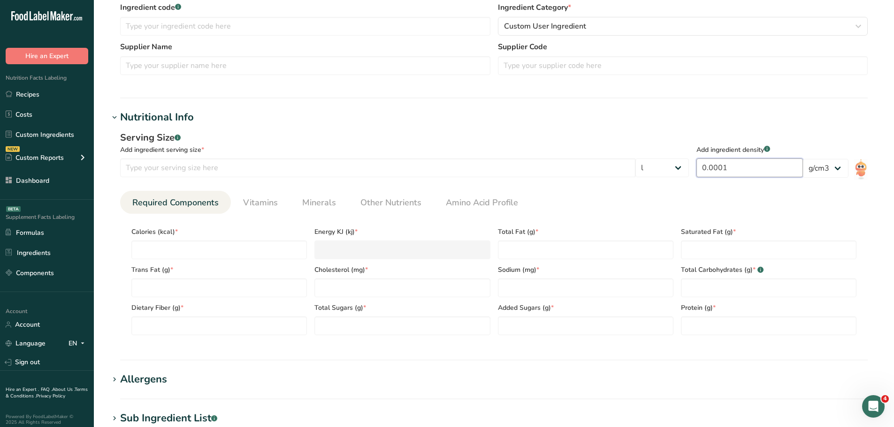
click at [741, 169] on input "0.0001" at bounding box center [749, 168] width 106 height 19
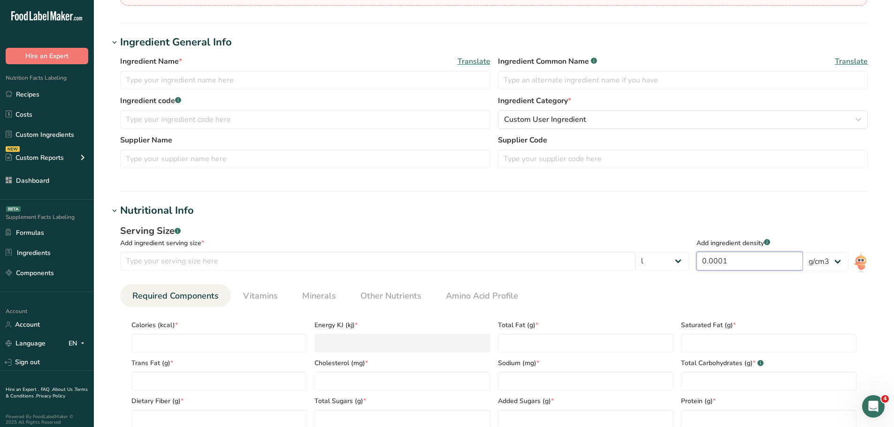
scroll to position [0, 0]
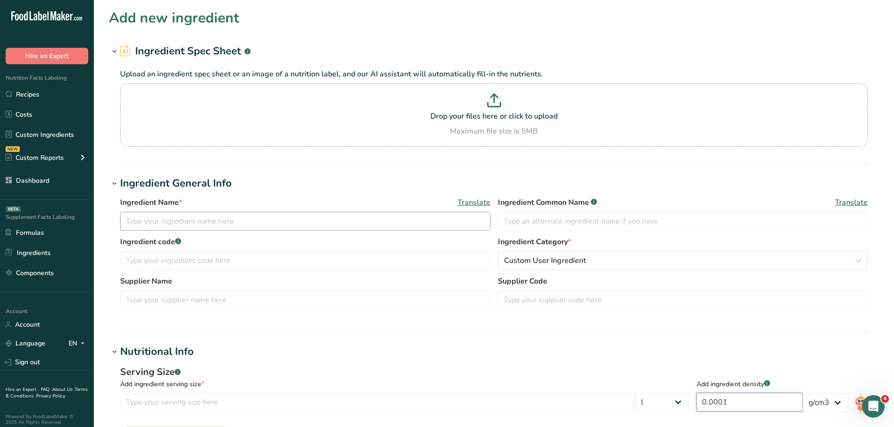
type input "0.0001"
click at [230, 217] on input "text" at bounding box center [305, 221] width 370 height 19
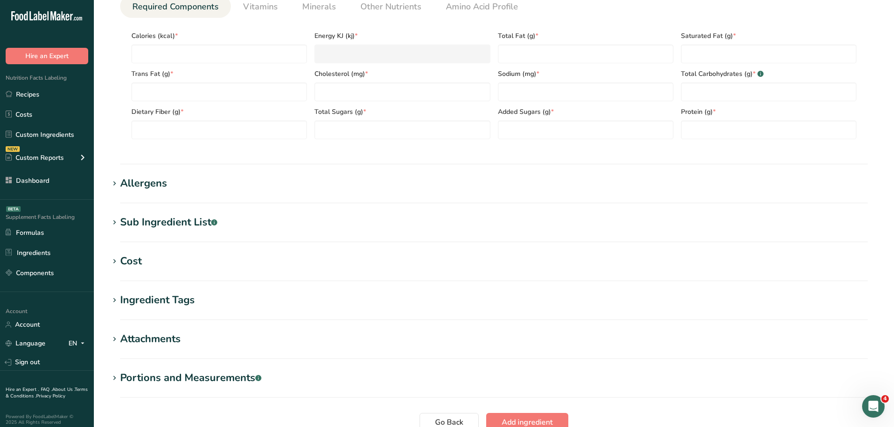
scroll to position [234, 0]
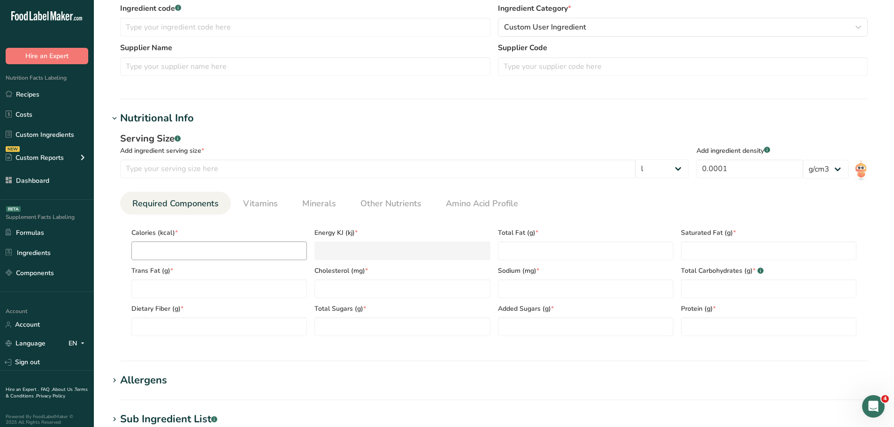
type input "asd"
click at [189, 254] on input "number" at bounding box center [218, 251] width 175 height 19
type input "1"
type KJ "4.2"
type input "12"
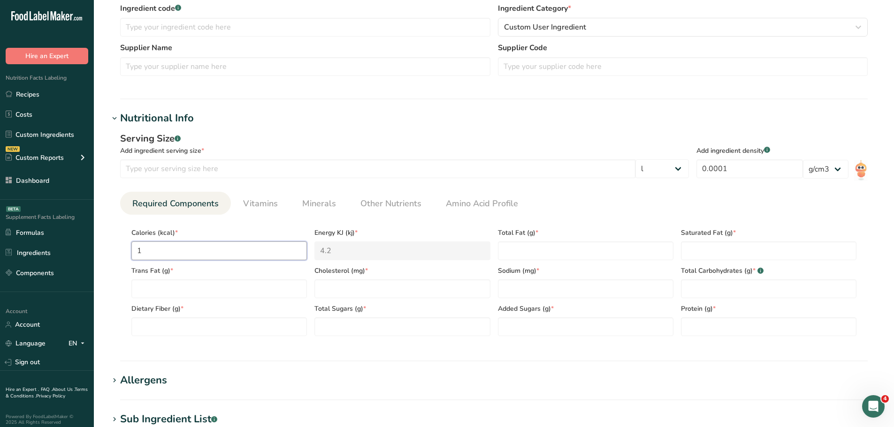
type KJ "50.2"
type input "123"
type KJ "514.6"
type input "123"
click at [297, 173] on input "number" at bounding box center [377, 169] width 515 height 19
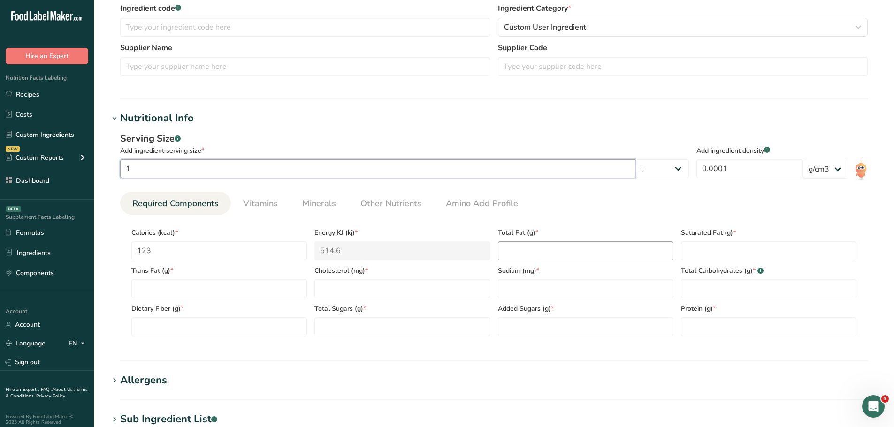
type input "1"
click at [587, 254] on Fat "number" at bounding box center [585, 251] width 175 height 19
type Fat "123"
click at [756, 257] on Fat "number" at bounding box center [768, 251] width 175 height 19
type Fat "123"
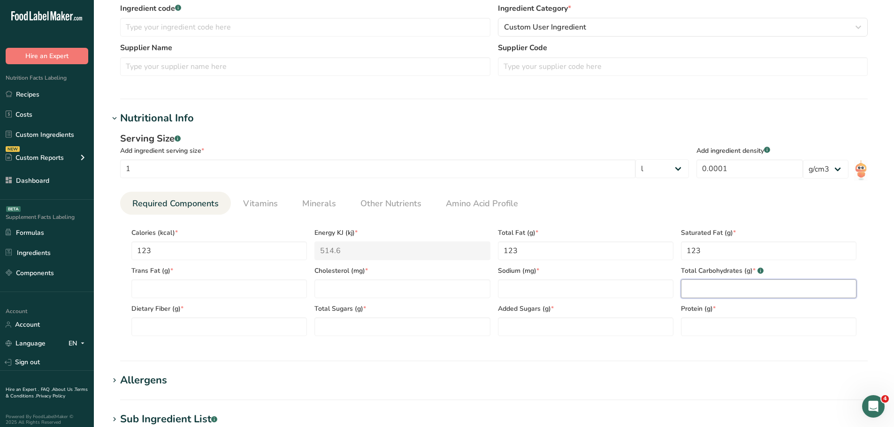
click at [739, 285] on Carbohydrates "number" at bounding box center [768, 289] width 175 height 19
type Carbohydrates "123"
click at [636, 291] on input "number" at bounding box center [585, 289] width 175 height 19
type input "123"
click at [590, 318] on Sugars "number" at bounding box center [585, 327] width 175 height 19
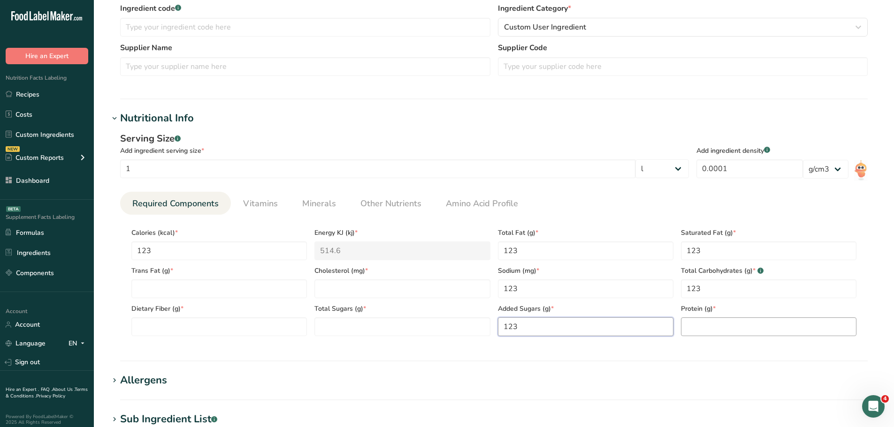
type Sugars "123"
click at [701, 318] on input "number" at bounding box center [768, 327] width 175 height 19
type input "123"
click at [417, 328] on Sugars "number" at bounding box center [401, 327] width 175 height 19
type Sugars "123"
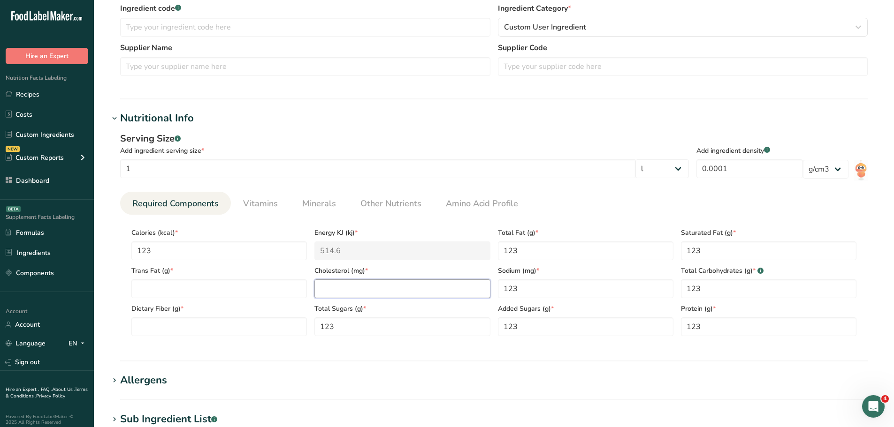
click at [337, 283] on input "number" at bounding box center [401, 289] width 175 height 19
type input "123"
click at [234, 319] on Fiber "number" at bounding box center [218, 327] width 175 height 19
type Fiber "213"
drag, startPoint x: 228, startPoint y: 287, endPoint x: 245, endPoint y: 273, distance: 23.0
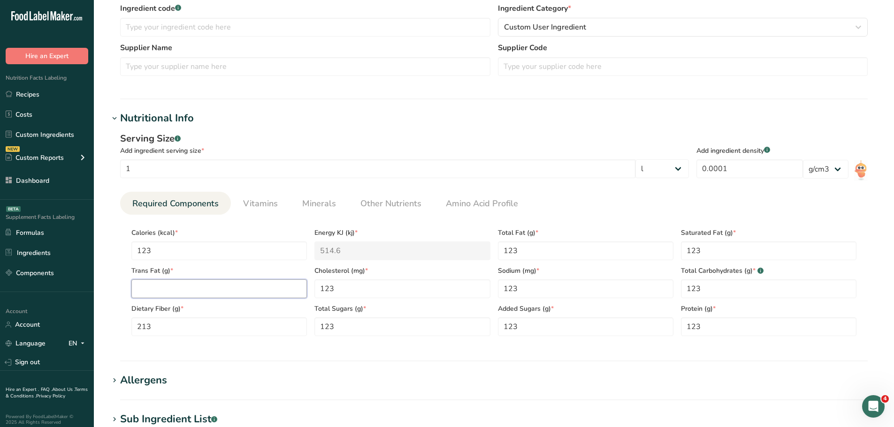
click at [227, 287] on Fat "number" at bounding box center [218, 289] width 175 height 19
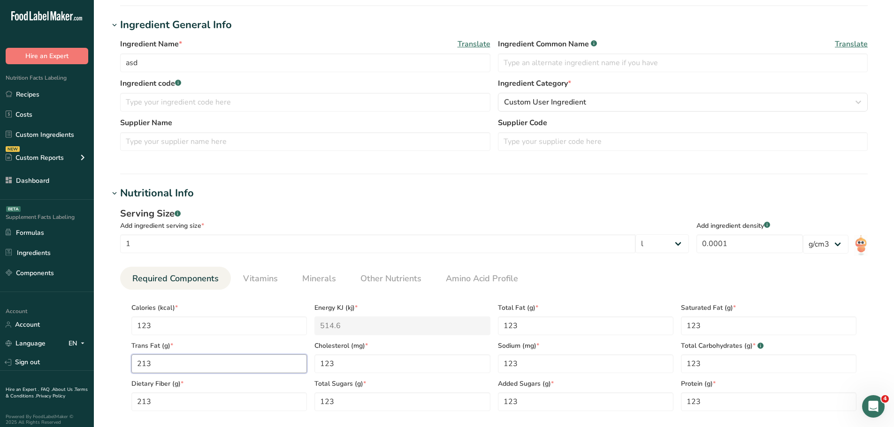
scroll to position [0, 0]
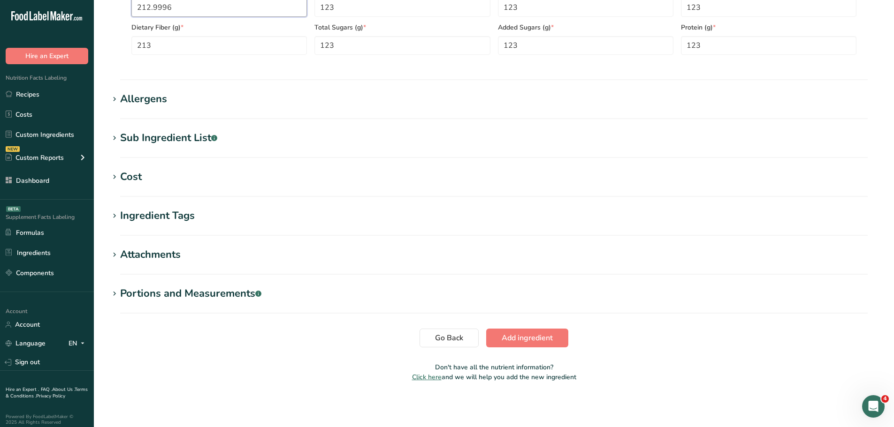
type Fat "212.9996"
click at [525, 343] on span "Add ingredient" at bounding box center [526, 338] width 51 height 11
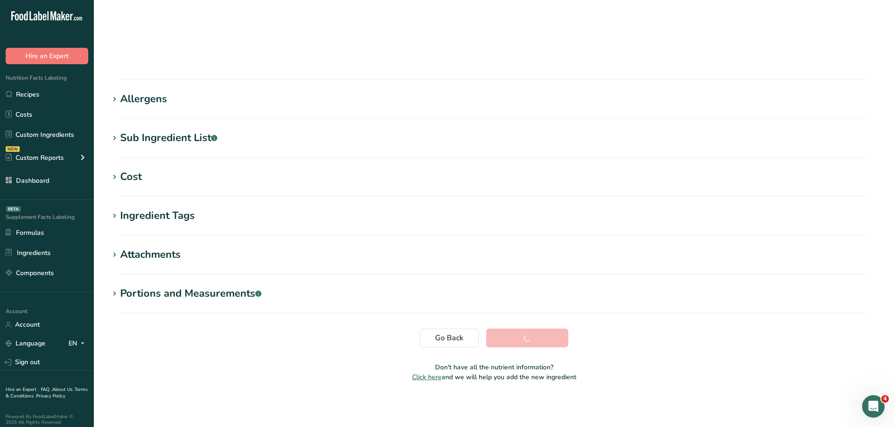
scroll to position [69, 0]
click at [526, 335] on span "Add ingredient" at bounding box center [526, 338] width 51 height 11
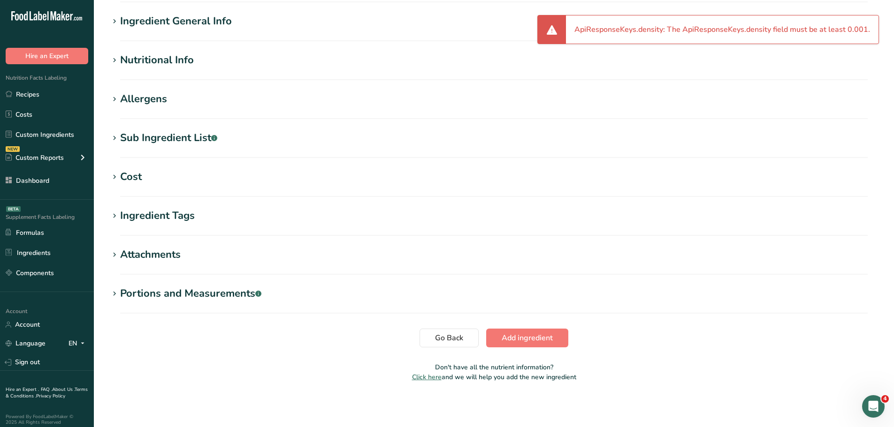
click at [858, 30] on li "ApiResponseKeys.density: The ApiResponseKeys.density field must be at least 0.0…" at bounding box center [722, 29] width 296 height 11
click at [859, 30] on li "ApiResponseKeys.density: The ApiResponseKeys.density field must be at least 0.0…" at bounding box center [722, 29] width 296 height 11
copy li "ApiResponseKeys.density: The ApiResponseKeys.density field must be at least 0.0…"
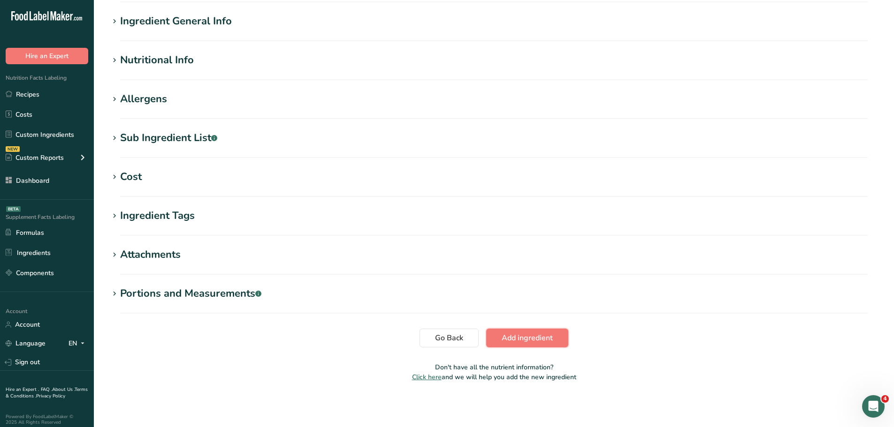
click at [510, 334] on span "Add ingredient" at bounding box center [526, 338] width 51 height 11
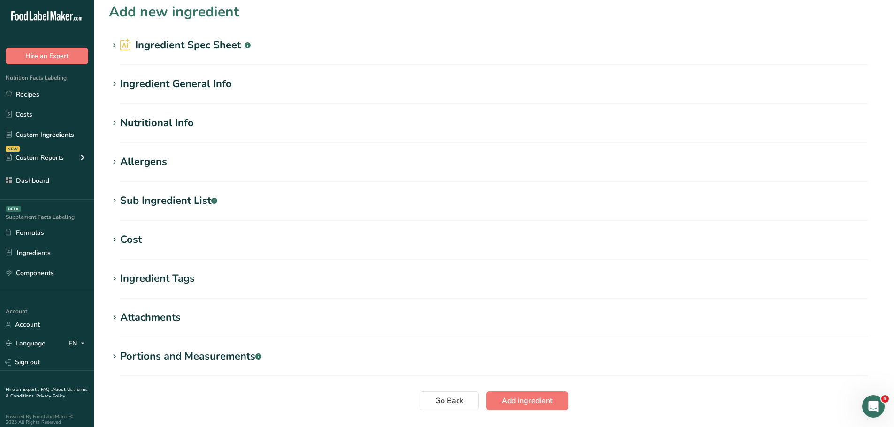
scroll to position [0, 0]
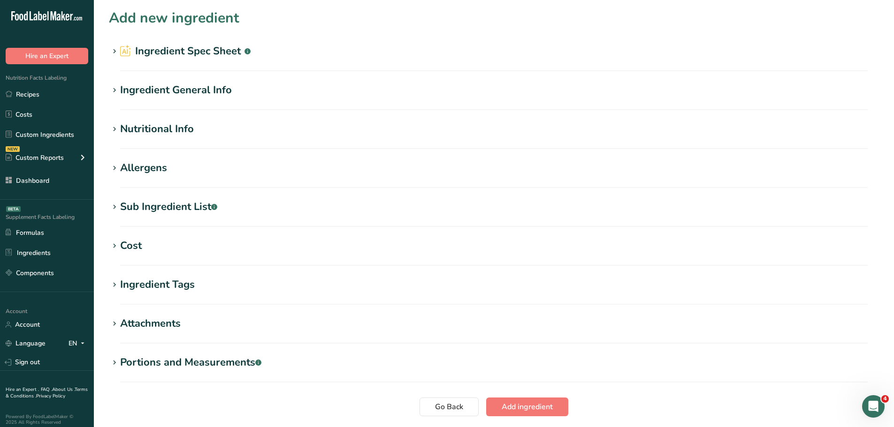
click at [166, 123] on div "Nutritional Info" at bounding box center [157, 129] width 74 height 15
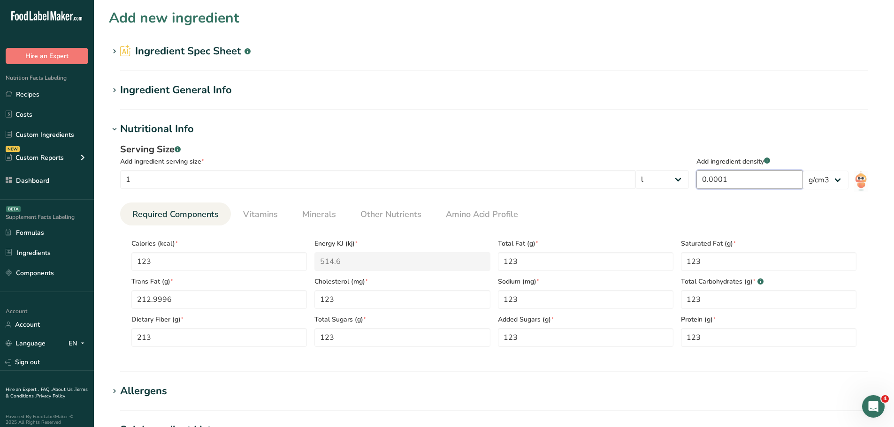
click at [757, 179] on input "0.0001" at bounding box center [749, 179] width 106 height 19
click at [727, 177] on input "0.0001" at bounding box center [749, 179] width 106 height 19
click at [726, 183] on input "0.0001" at bounding box center [749, 179] width 106 height 19
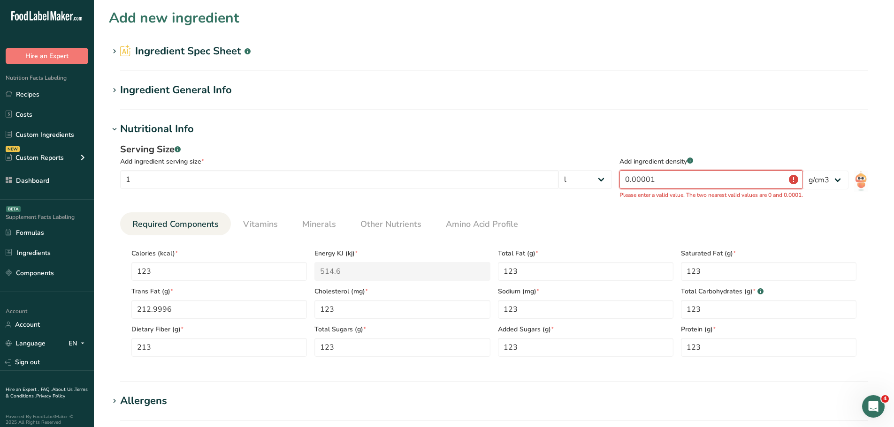
type input "0.0001"
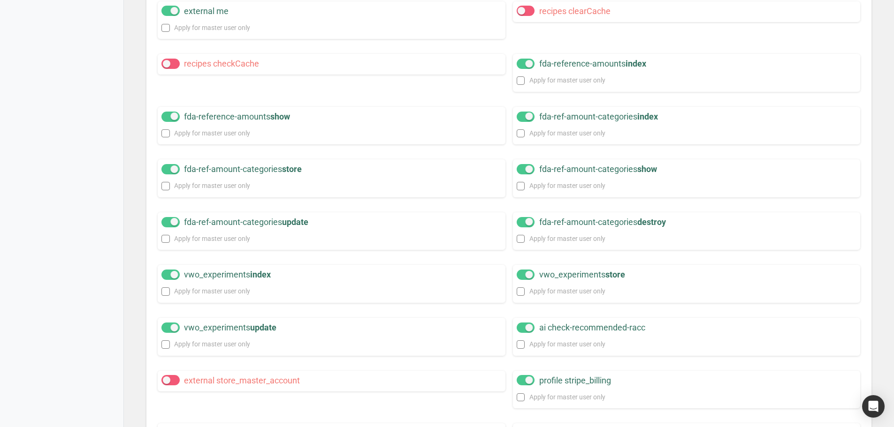
scroll to position [12068, 0]
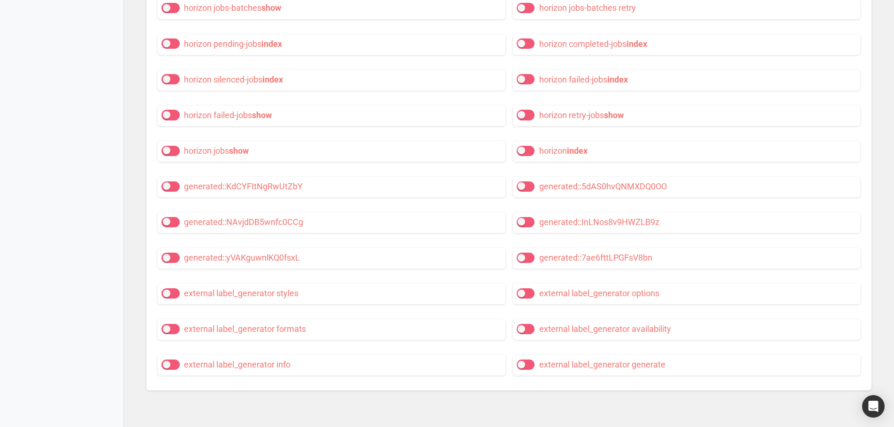
drag, startPoint x: 527, startPoint y: 325, endPoint x: 528, endPoint y: 337, distance: 11.8
click at [528, 325] on span at bounding box center [526, 329] width 18 height 10
click at [523, 326] on input "external label_generator availability" at bounding box center [520, 329] width 6 height 6
checkbox input "true"
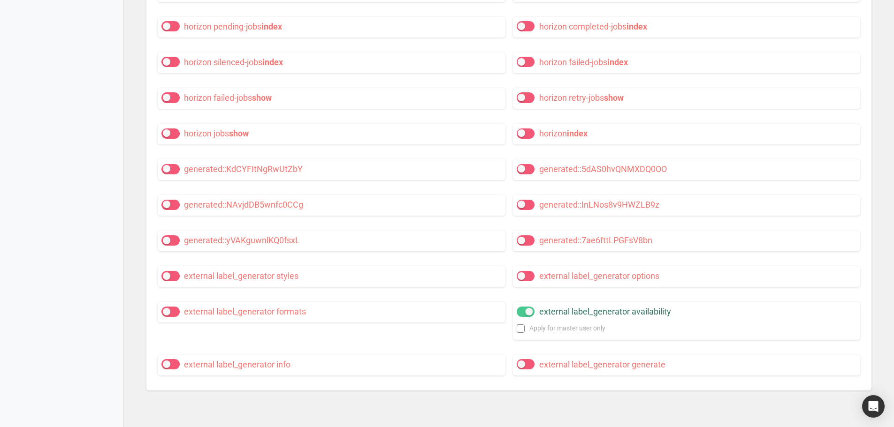
click at [525, 368] on div "external label_generator generate" at bounding box center [686, 366] width 355 height 36
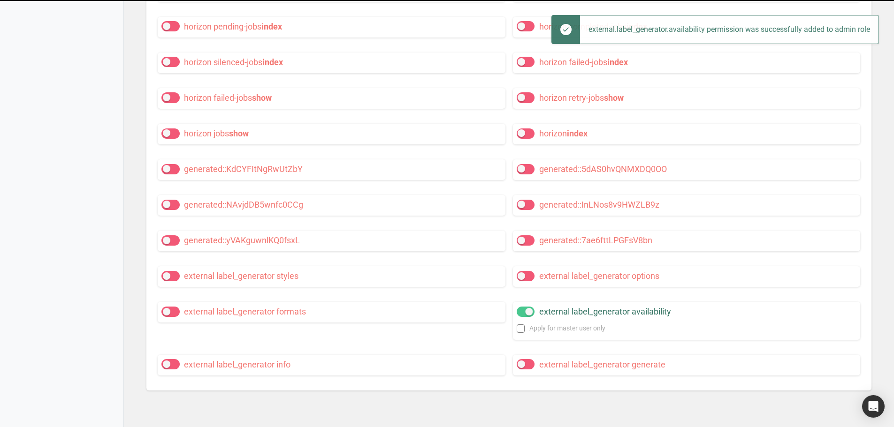
click at [534, 376] on div "external label_generator generate" at bounding box center [687, 365] width 348 height 21
click at [527, 370] on span at bounding box center [526, 364] width 18 height 10
click at [523, 368] on input "external label_generator generate" at bounding box center [520, 365] width 6 height 6
checkbox input "true"
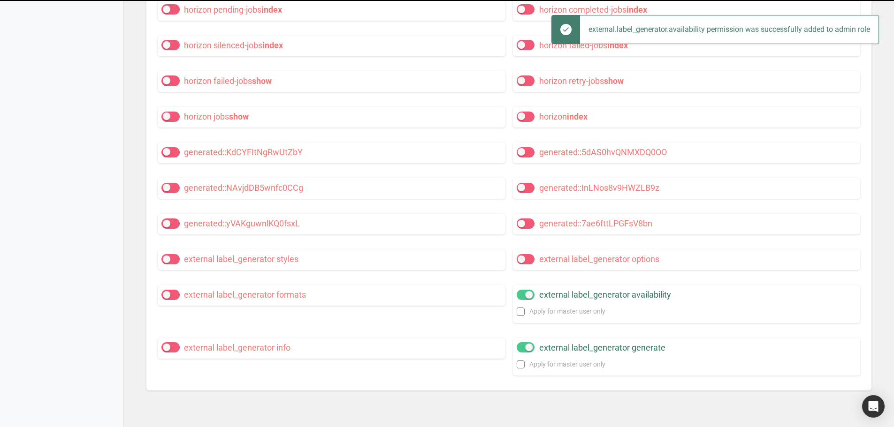
click at [520, 265] on span at bounding box center [526, 259] width 18 height 10
click at [520, 262] on input "external label_generator options" at bounding box center [520, 259] width 6 height 6
checkbox input "true"
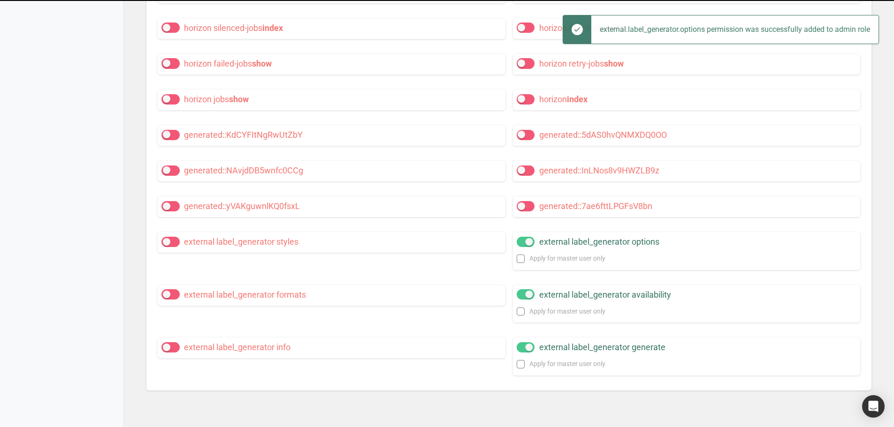
click at [173, 247] on span at bounding box center [170, 242] width 18 height 10
click at [167, 245] on input "external label_generator styles" at bounding box center [164, 242] width 6 height 6
checkbox input "true"
click at [175, 300] on span at bounding box center [170, 294] width 18 height 10
click at [167, 298] on input "external label_generator formats" at bounding box center [164, 295] width 6 height 6
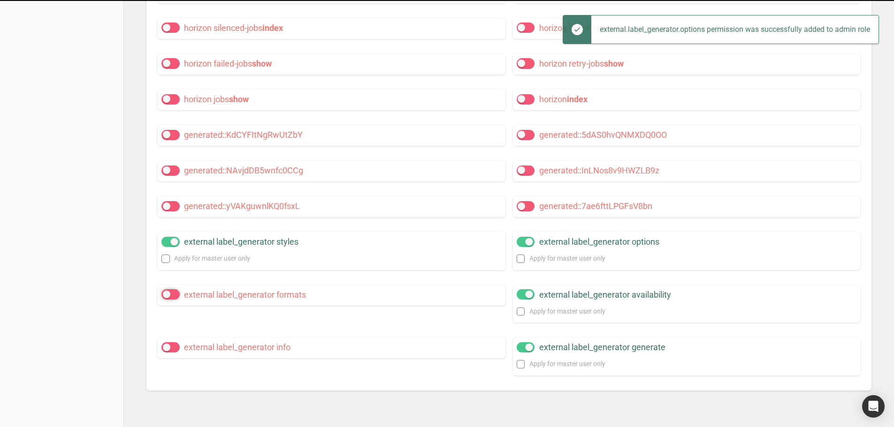
checkbox input "true"
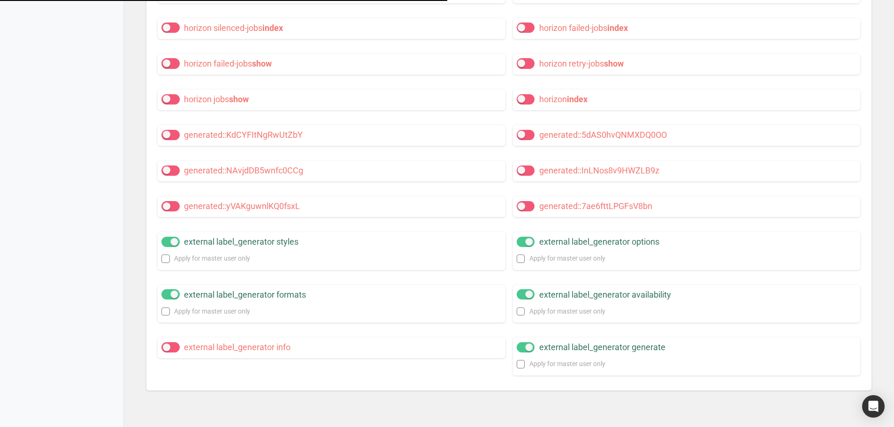
click at [175, 353] on span at bounding box center [170, 347] width 18 height 10
click at [167, 350] on input "external label_generator info" at bounding box center [164, 347] width 6 height 6
checkbox input "true"
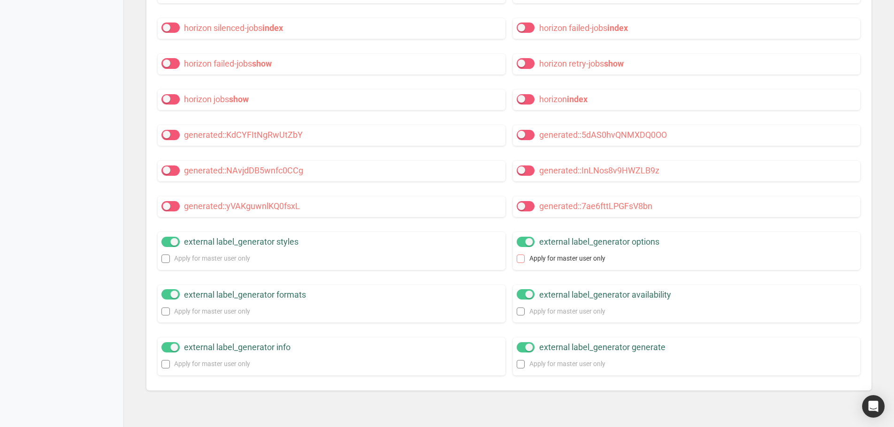
scroll to position [12121, 0]
